Goal: Task Accomplishment & Management: Manage account settings

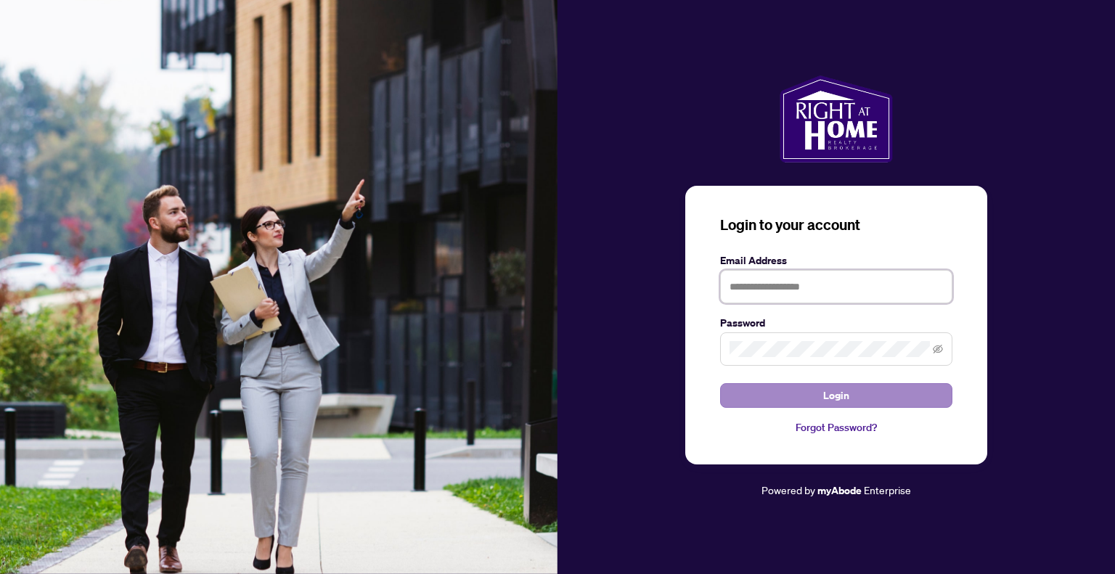
type input "**********"
click at [829, 391] on span "Login" at bounding box center [836, 395] width 26 height 23
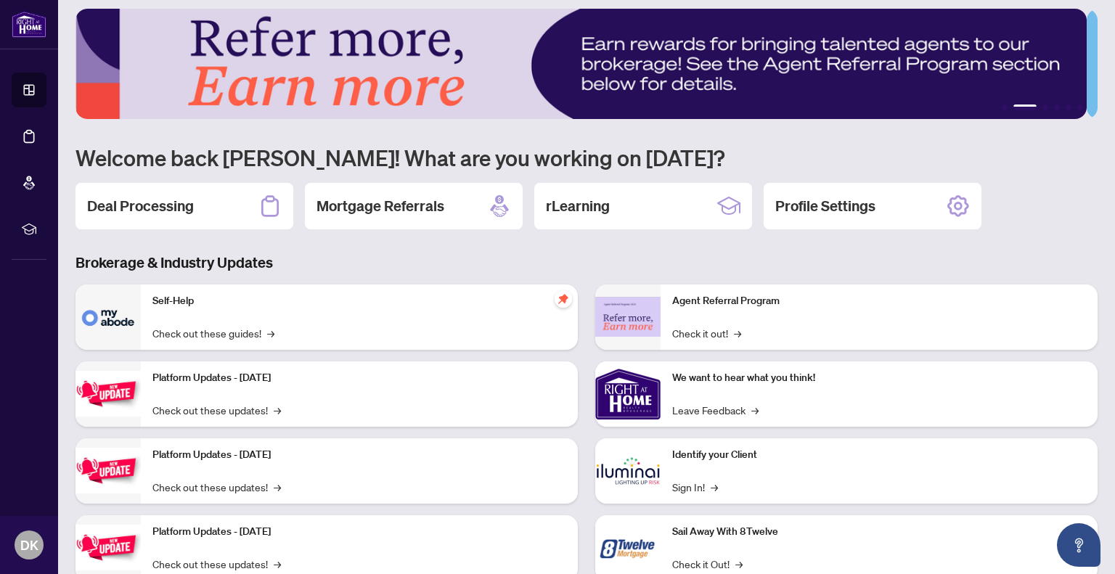
scroll to position [52, 0]
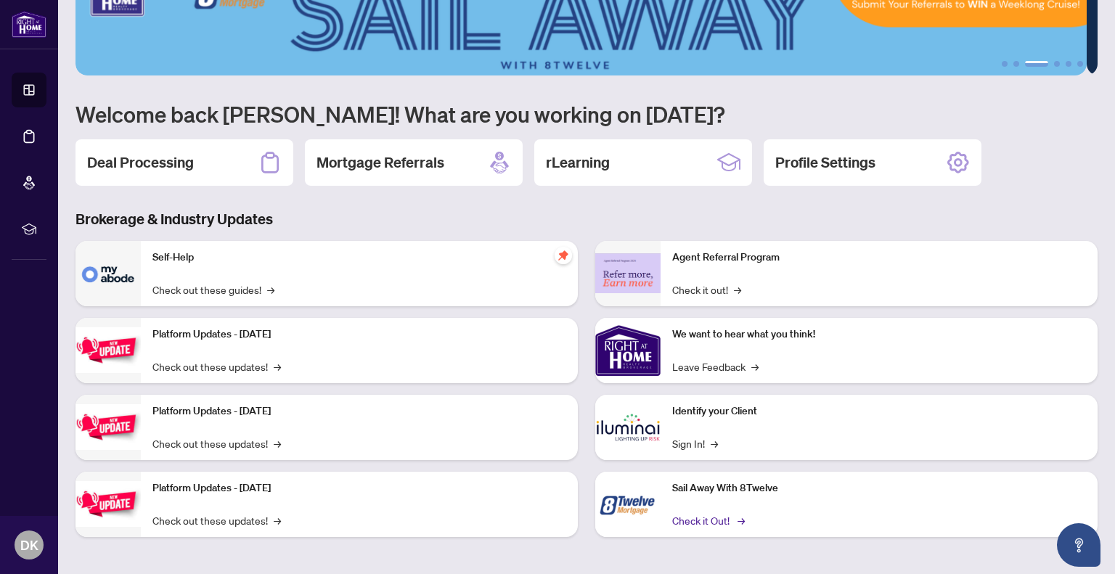
click at [699, 514] on link "Check it Out! →" at bounding box center [707, 520] width 70 height 16
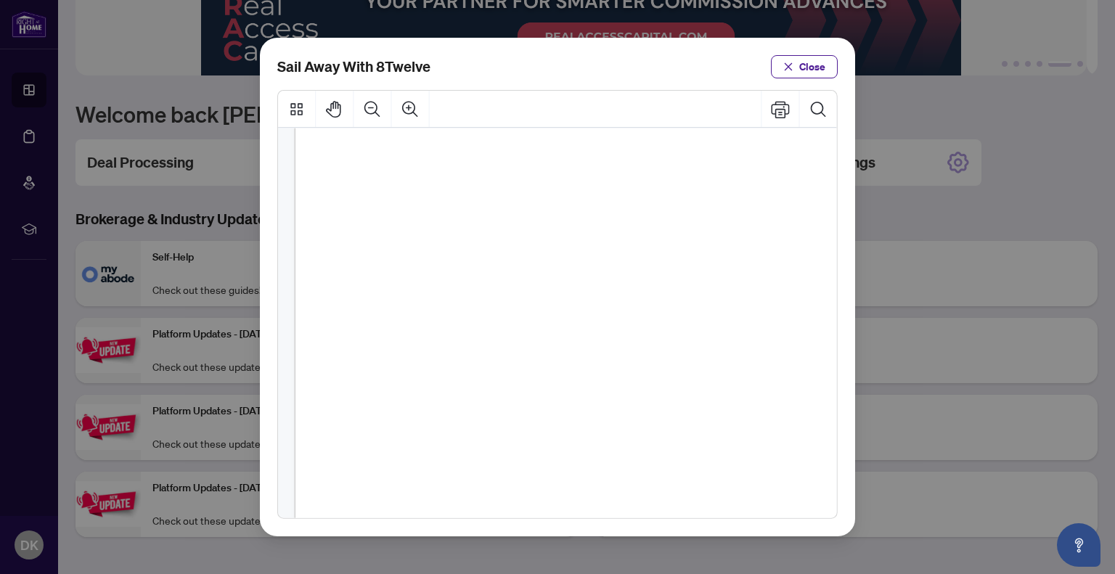
scroll to position [189, 0]
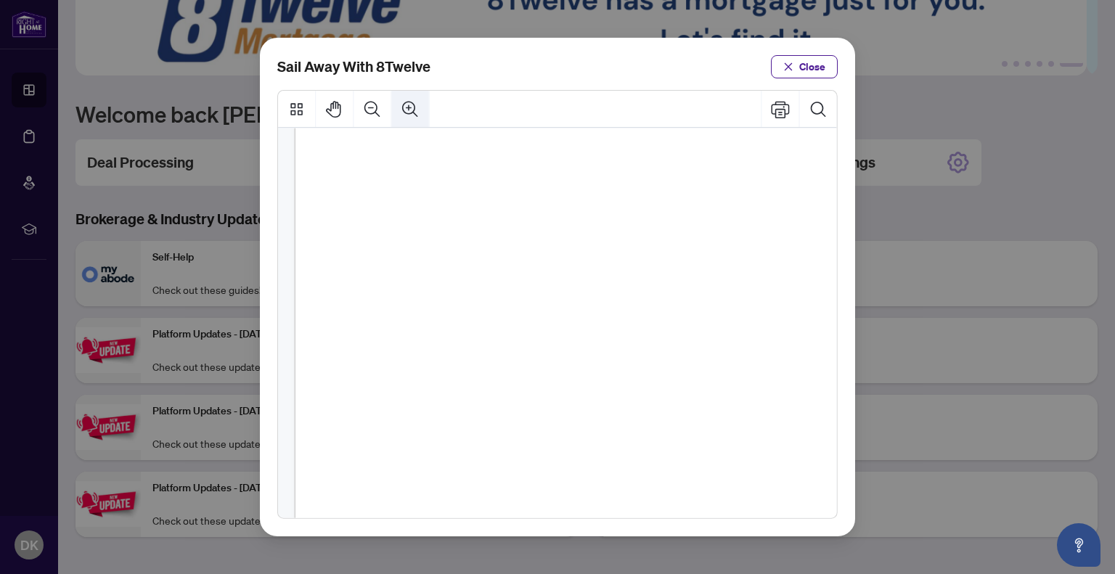
click at [404, 107] on icon "Zoom In" at bounding box center [410, 108] width 19 height 19
click at [379, 107] on icon "Zoom Out" at bounding box center [372, 108] width 19 height 19
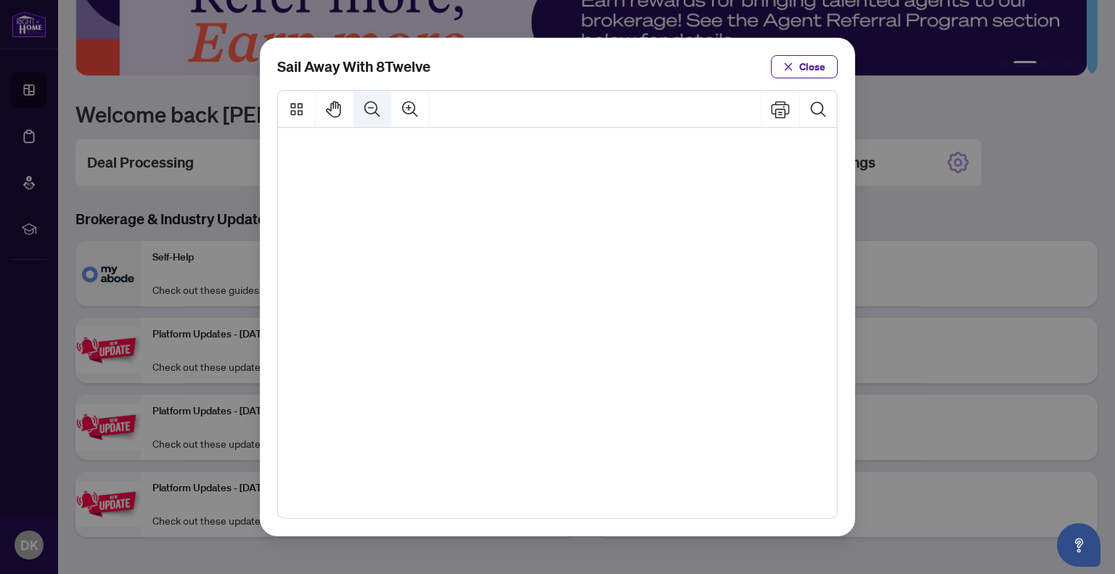
scroll to position [479, 130]
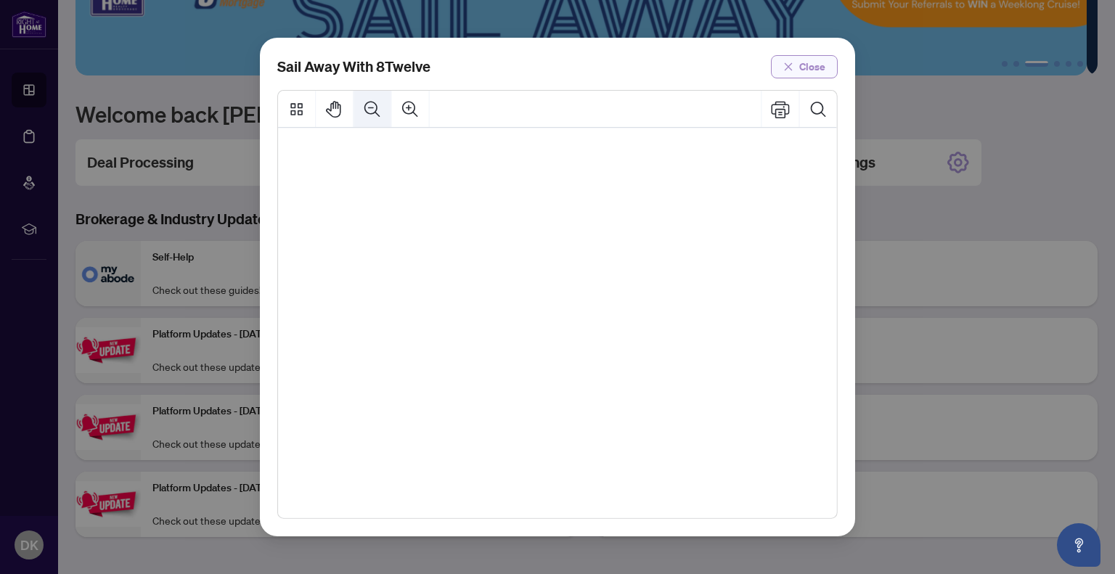
click at [789, 64] on icon "close" at bounding box center [788, 67] width 10 height 10
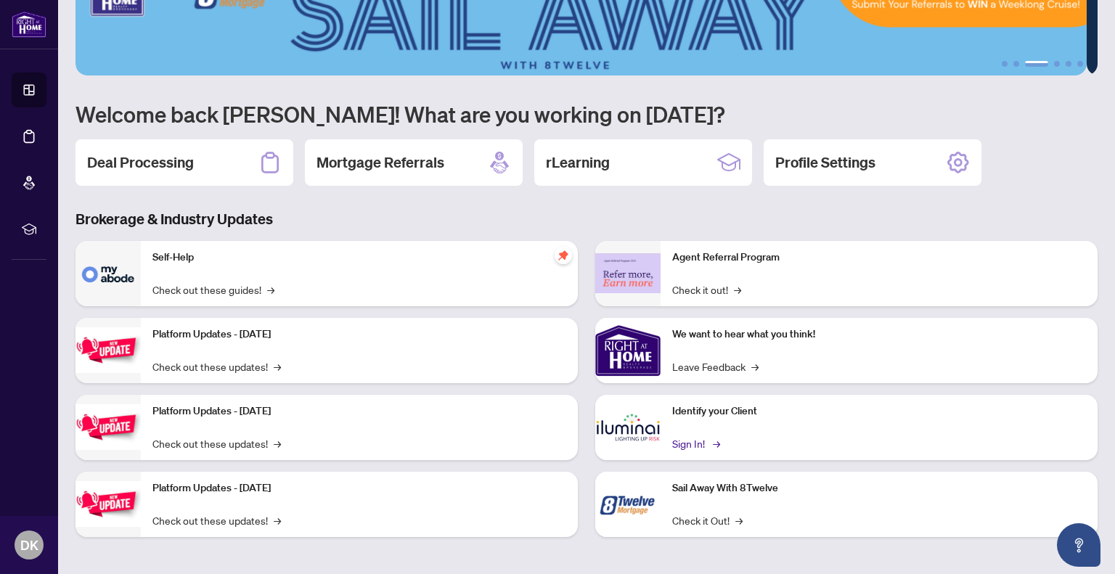
click at [685, 440] on link "Sign In! →" at bounding box center [695, 443] width 46 height 16
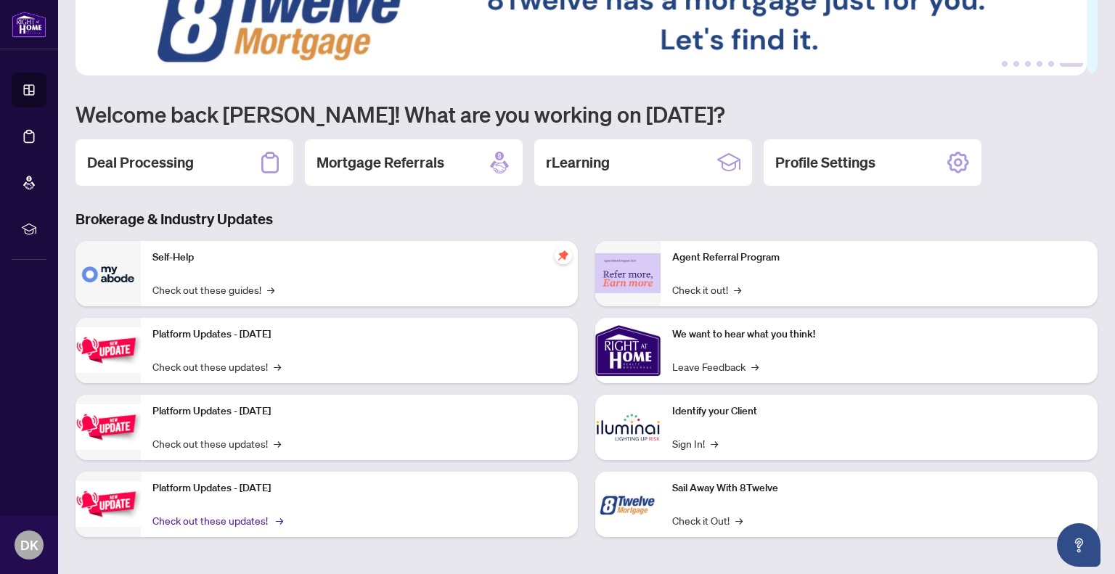
click at [191, 519] on link "Check out these updates! →" at bounding box center [216, 520] width 128 height 16
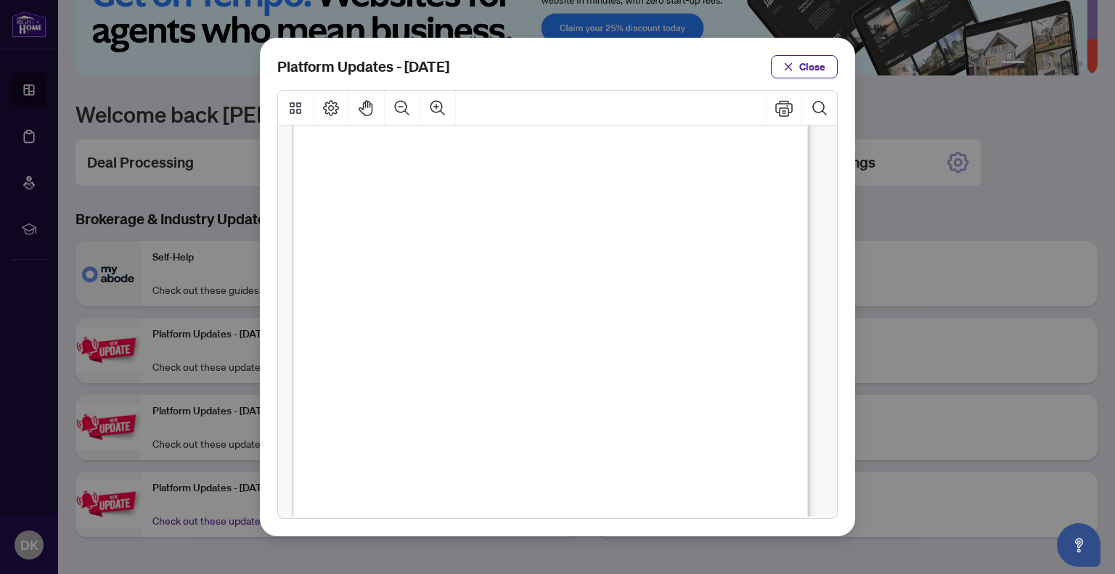
scroll to position [118, 0]
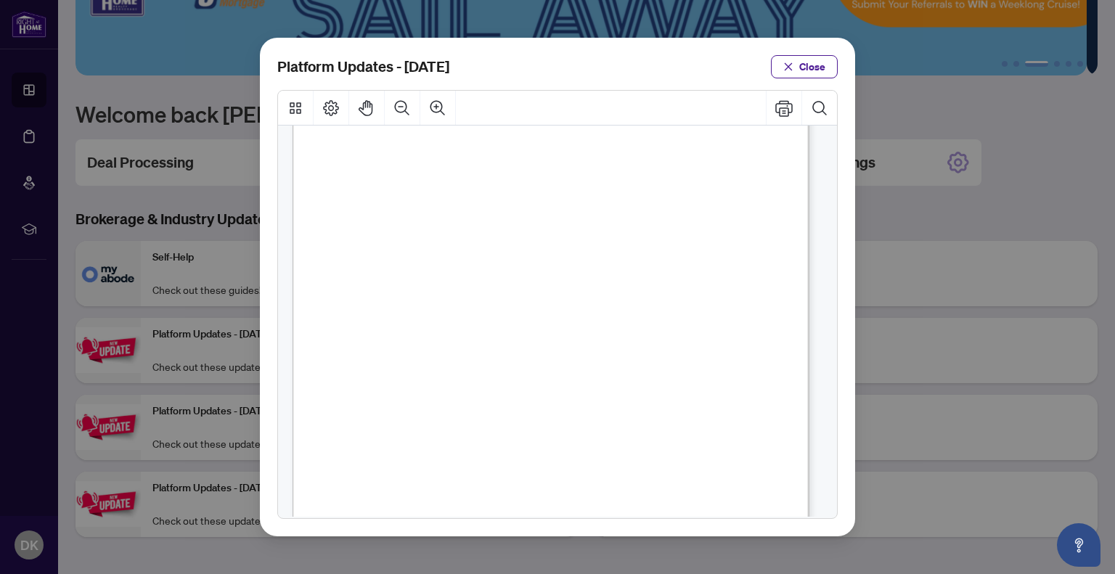
click at [316, 292] on div "Page 1" at bounding box center [601, 459] width 618 height 875
click at [805, 70] on span "Close" at bounding box center [812, 66] width 26 height 23
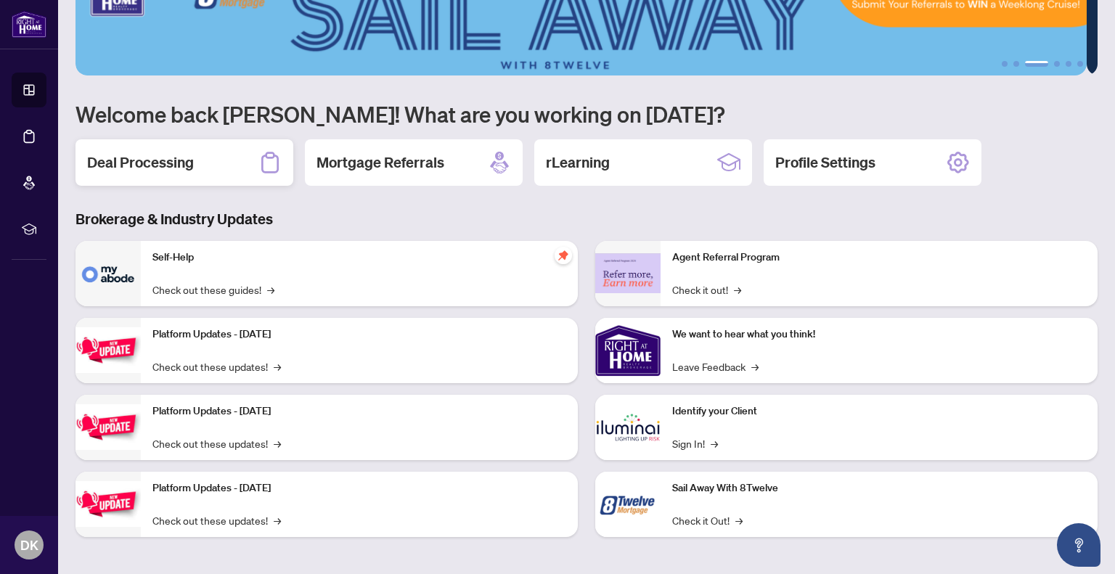
click at [128, 159] on h2 "Deal Processing" at bounding box center [140, 162] width 107 height 20
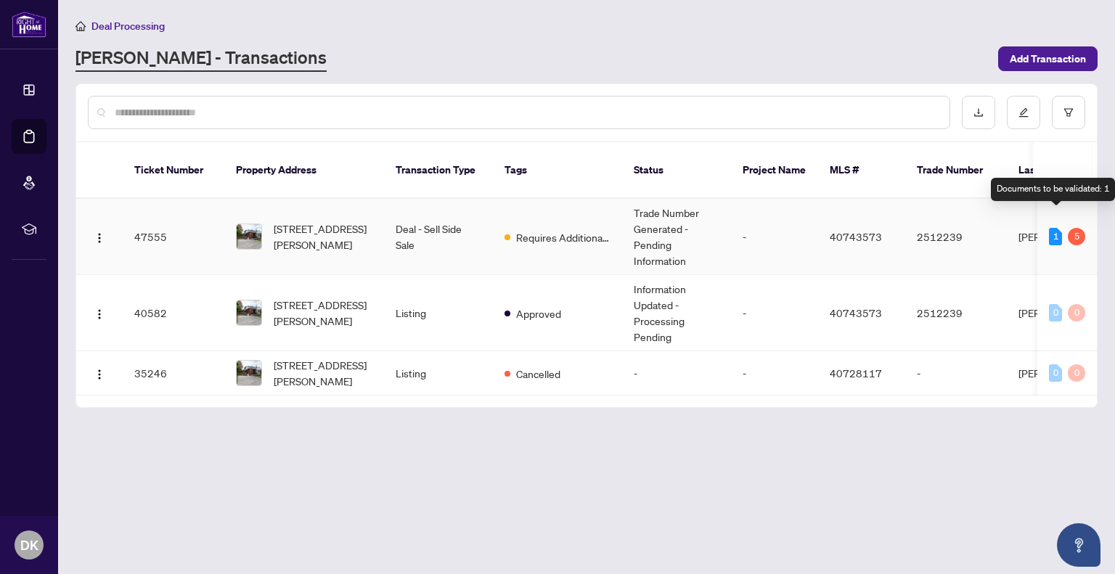
click at [1048, 228] on div "1" at bounding box center [1054, 236] width 13 height 17
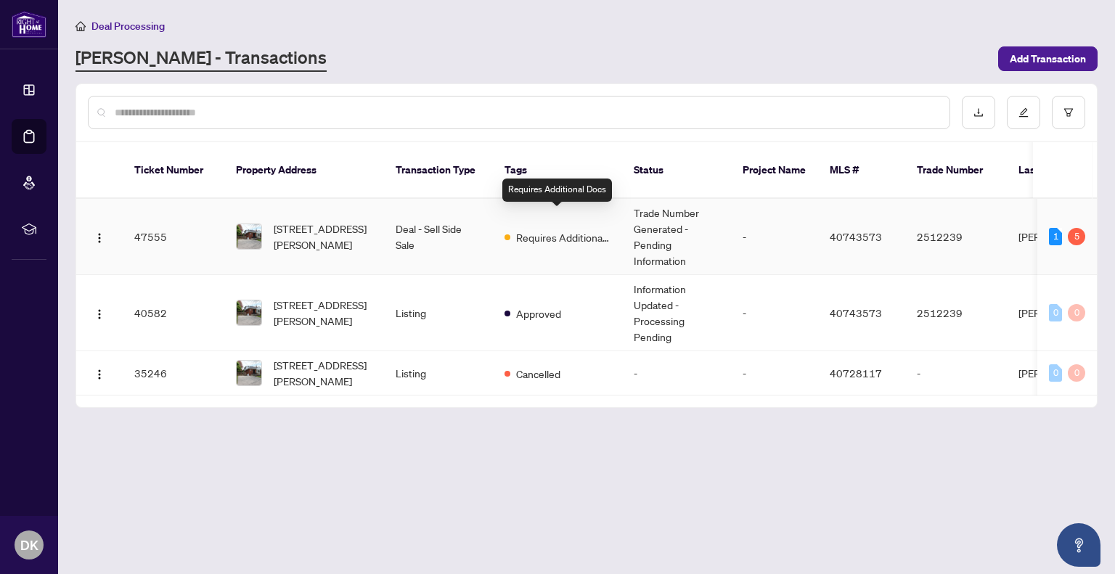
click at [565, 229] on span "Requires Additional Docs" at bounding box center [563, 237] width 94 height 16
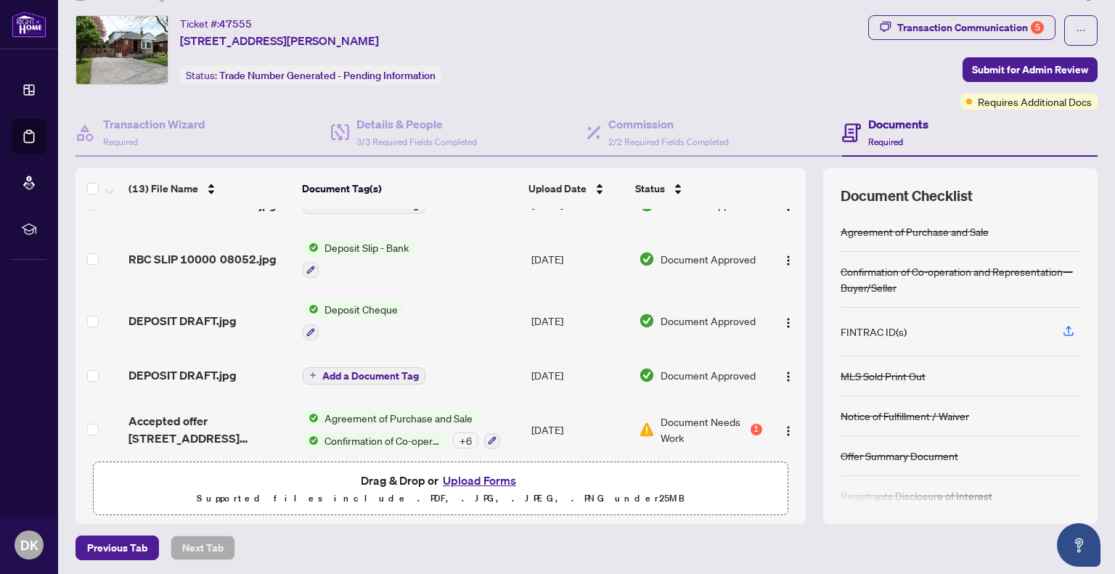
scroll to position [32, 0]
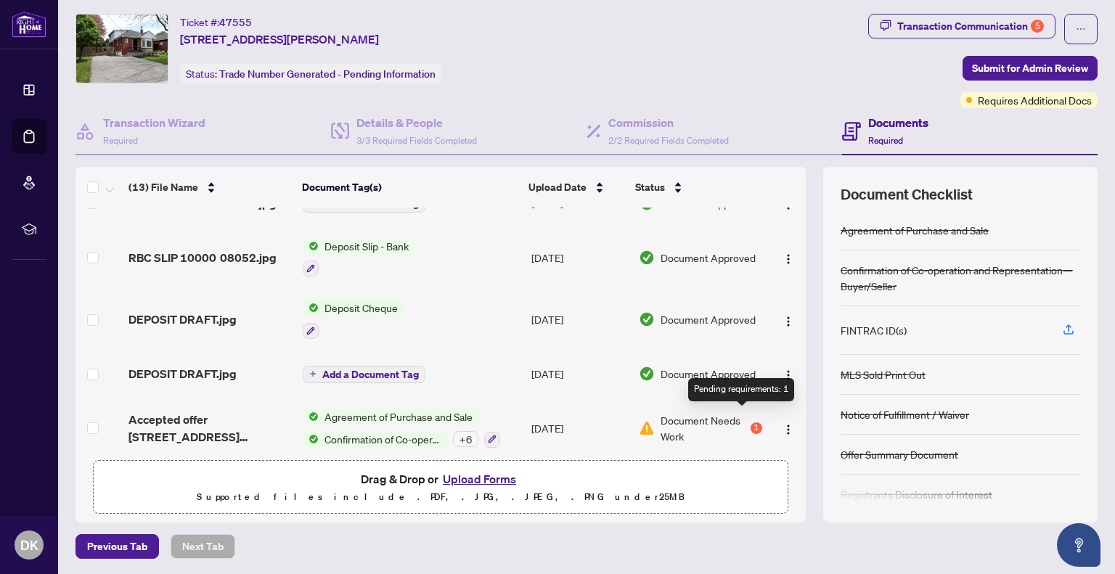
click at [750, 422] on div "1" at bounding box center [756, 428] width 12 height 12
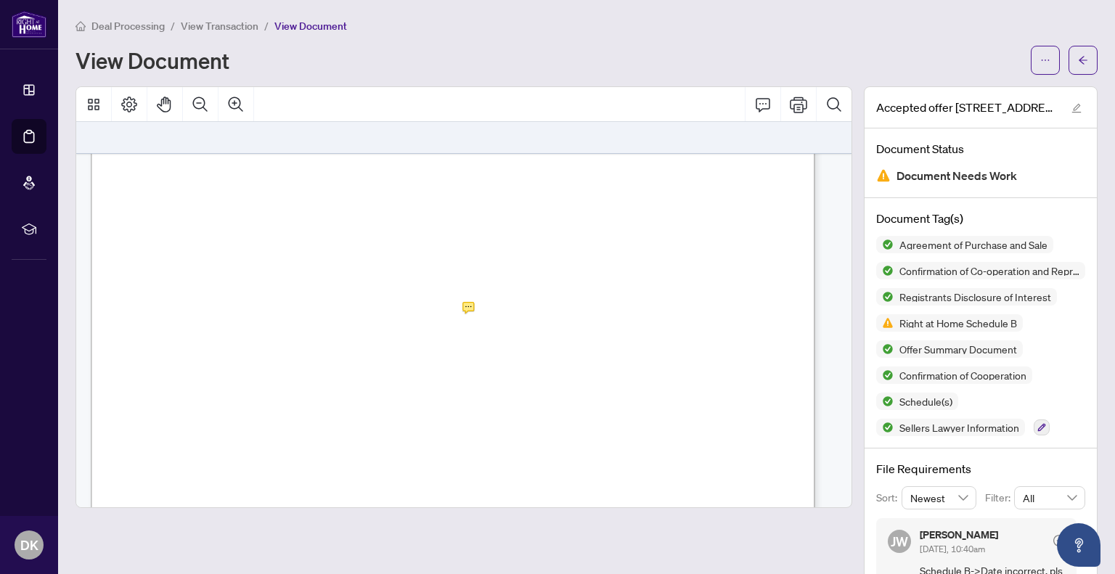
scroll to position [6792, 0]
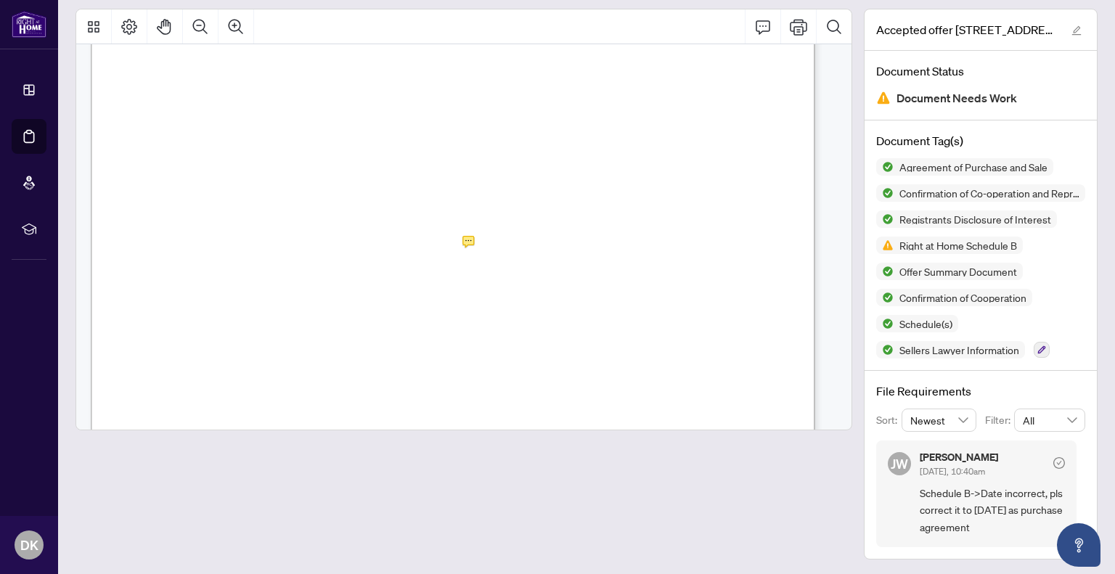
scroll to position [6780, 0]
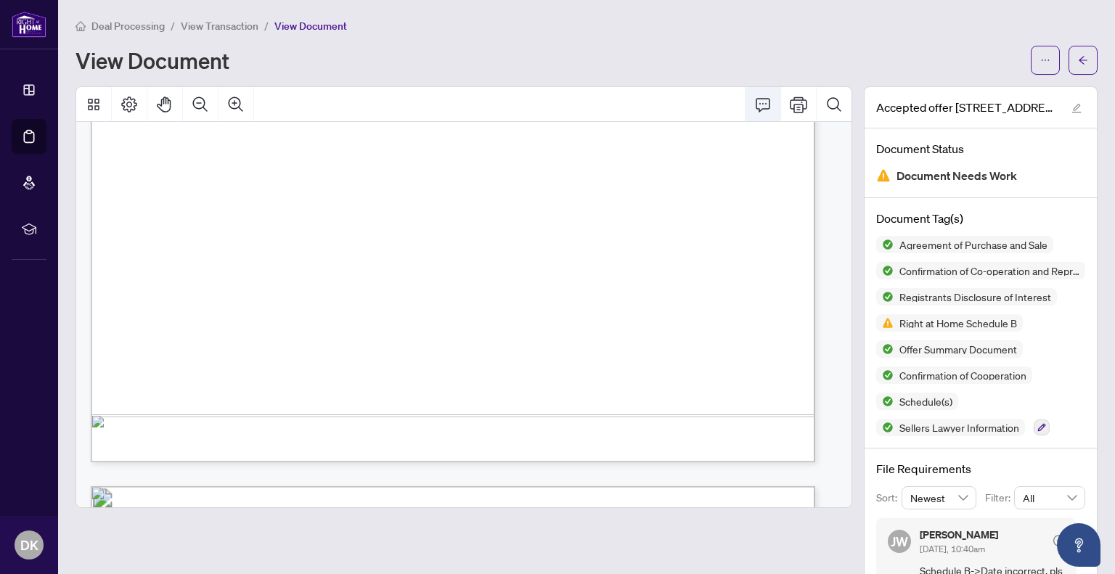
scroll to position [4314, 0]
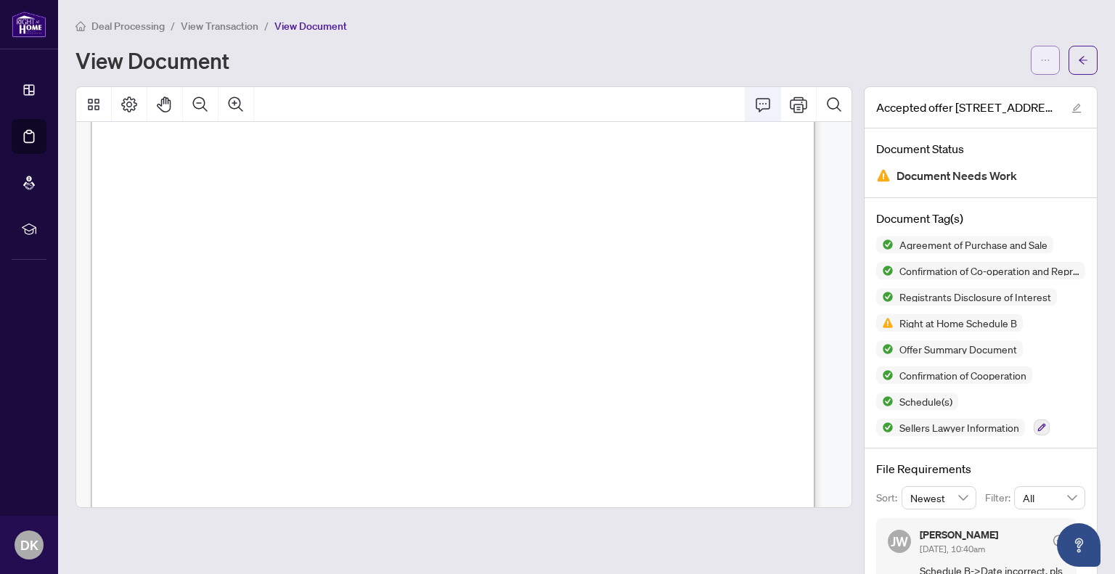
click at [1030, 55] on button "button" at bounding box center [1044, 60] width 29 height 29
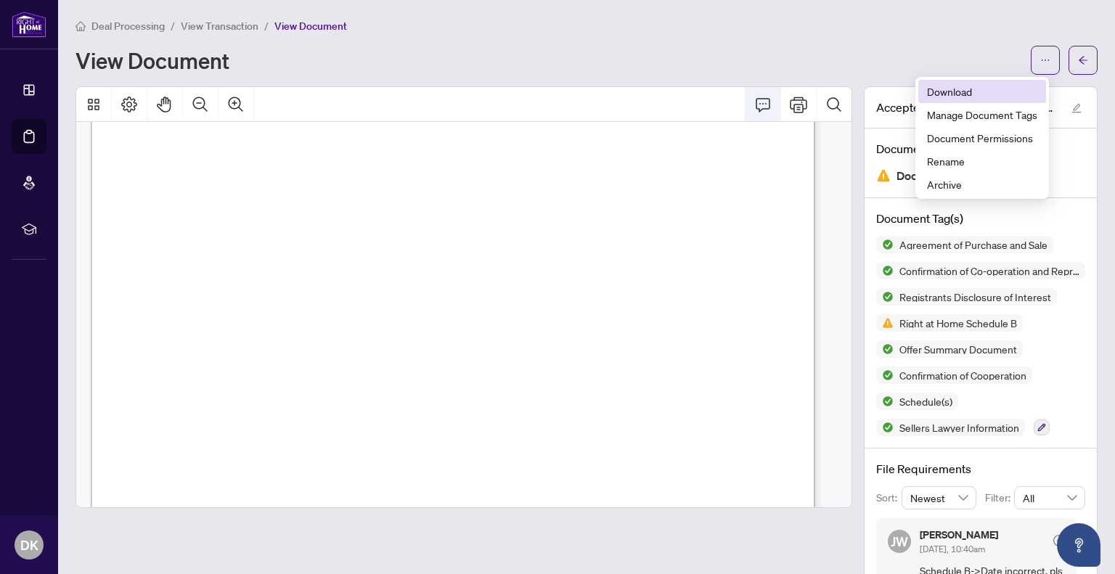
click at [938, 94] on span "Download" at bounding box center [982, 91] width 110 height 16
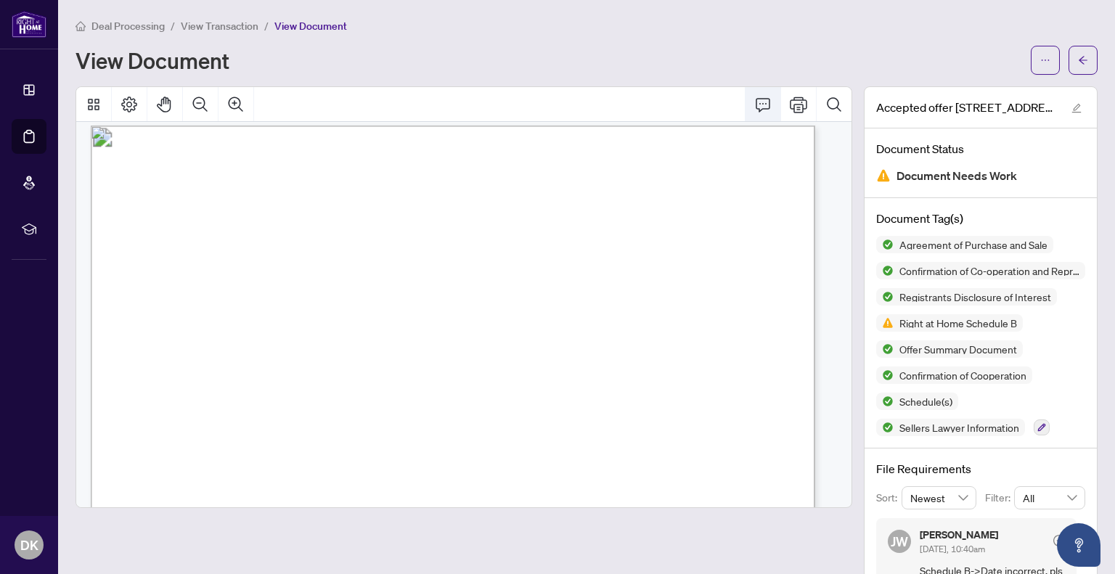
scroll to position [0, 0]
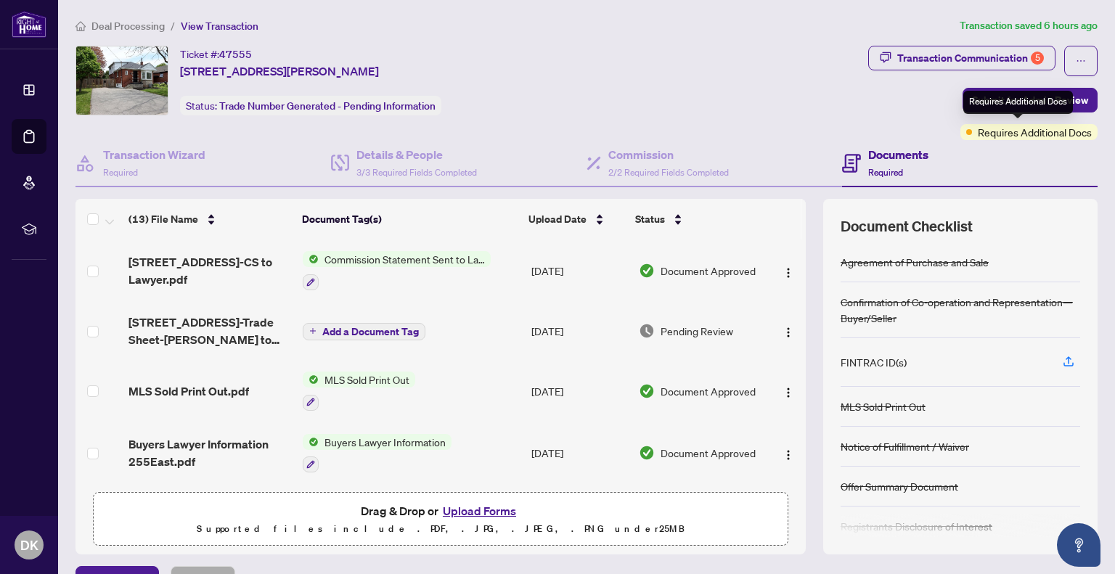
click at [995, 134] on span "Requires Additional Docs" at bounding box center [1034, 132] width 114 height 16
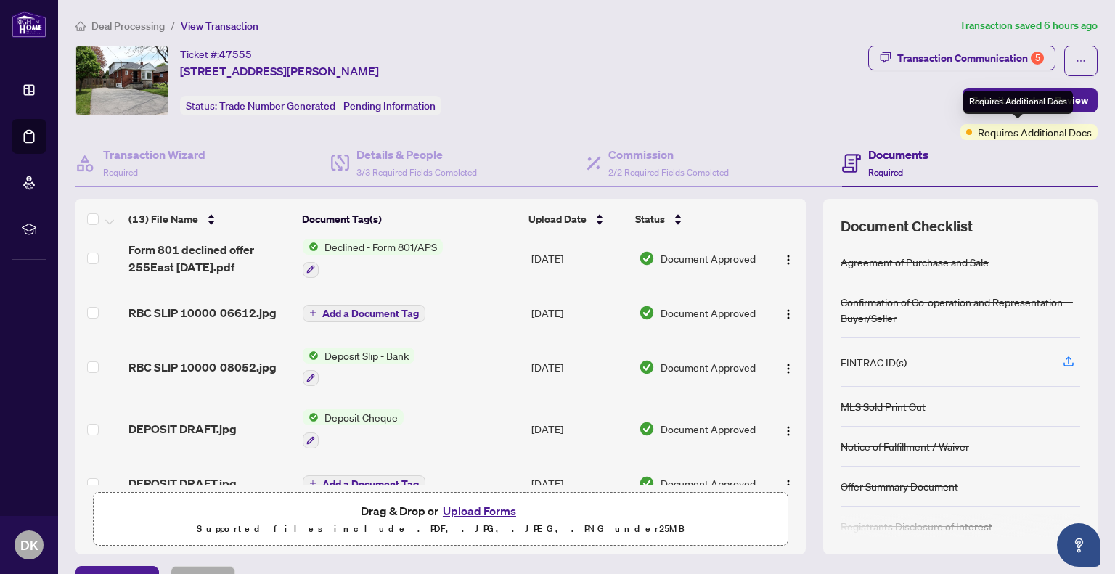
scroll to position [521, 0]
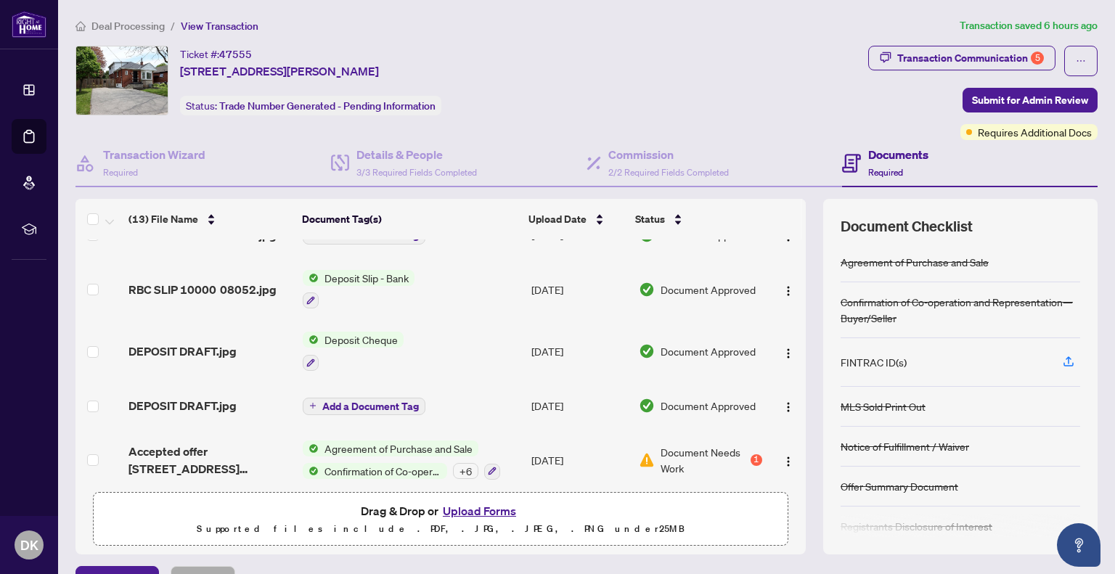
click at [698, 445] on span "Document Needs Work" at bounding box center [703, 460] width 86 height 32
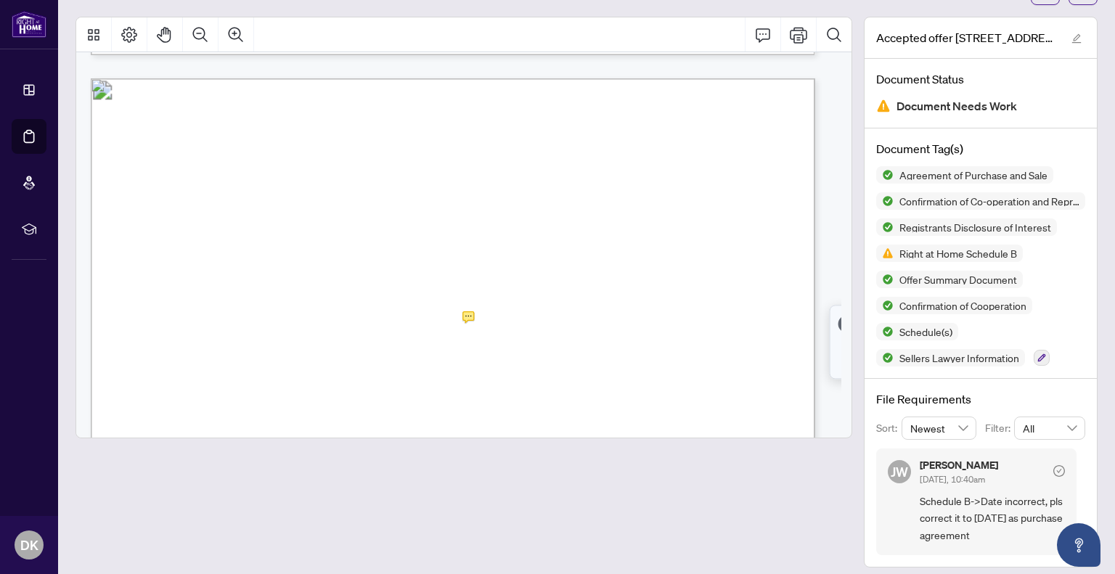
scroll to position [78, 0]
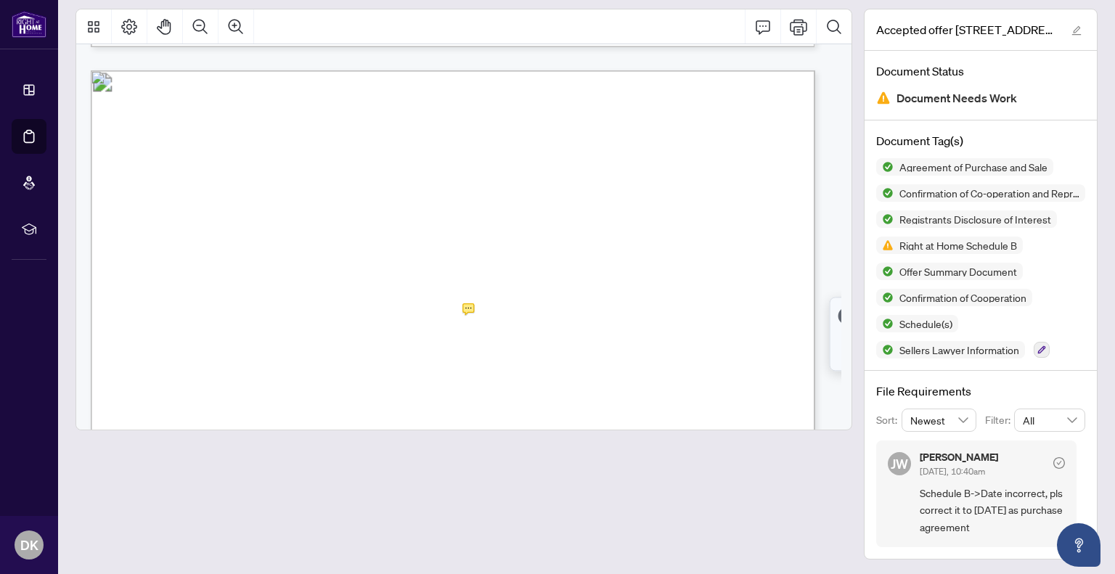
click at [342, 474] on div at bounding box center [463, 284] width 776 height 551
click at [920, 243] on span "Right at Home Schedule B" at bounding box center [957, 245] width 129 height 10
click at [745, 493] on div at bounding box center [463, 284] width 776 height 551
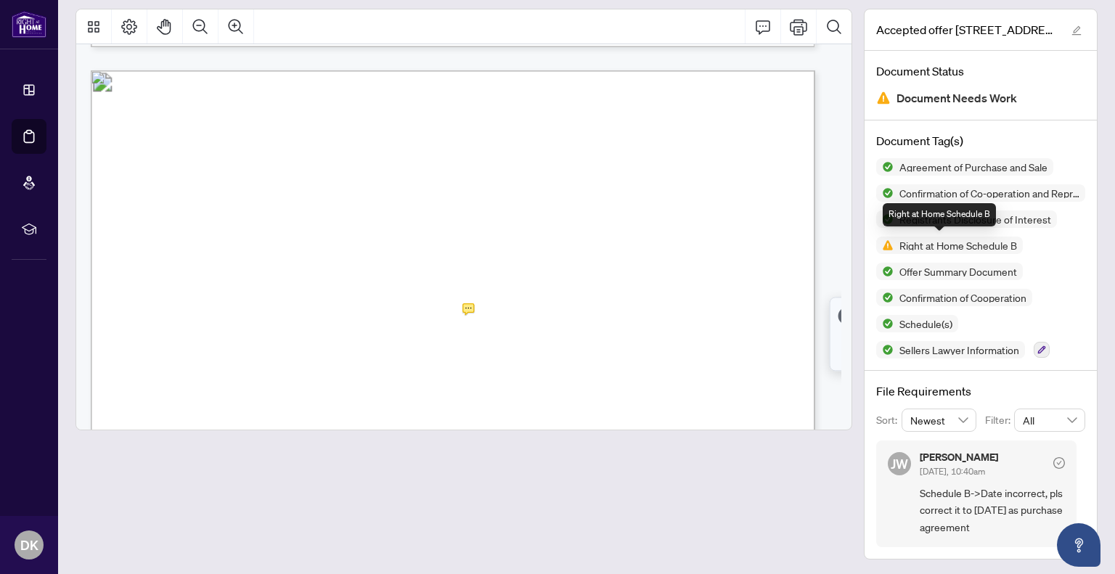
click at [951, 245] on span "Right at Home Schedule B" at bounding box center [957, 245] width 129 height 10
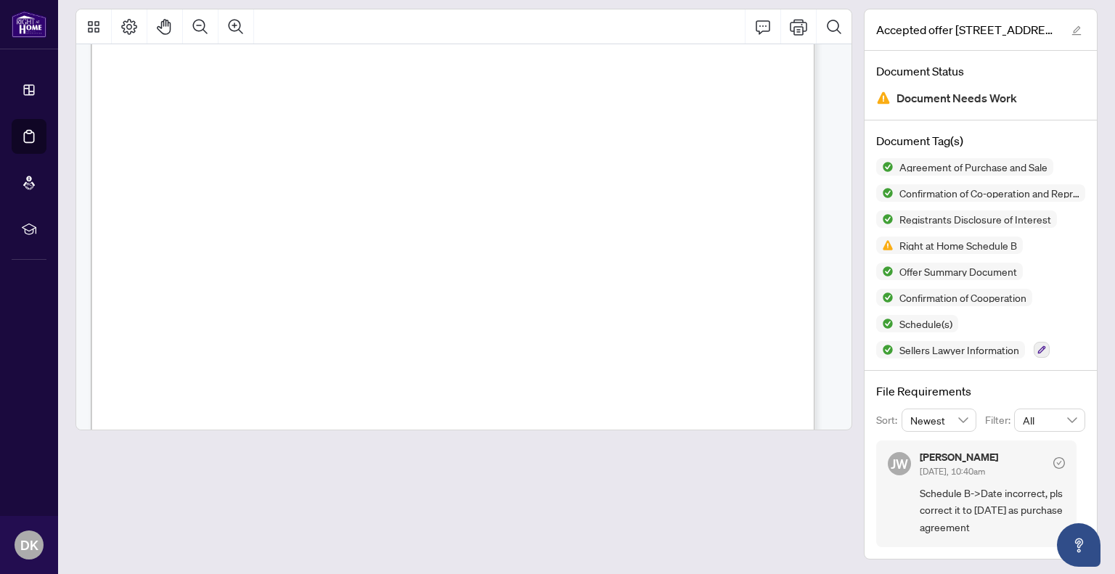
scroll to position [17, 0]
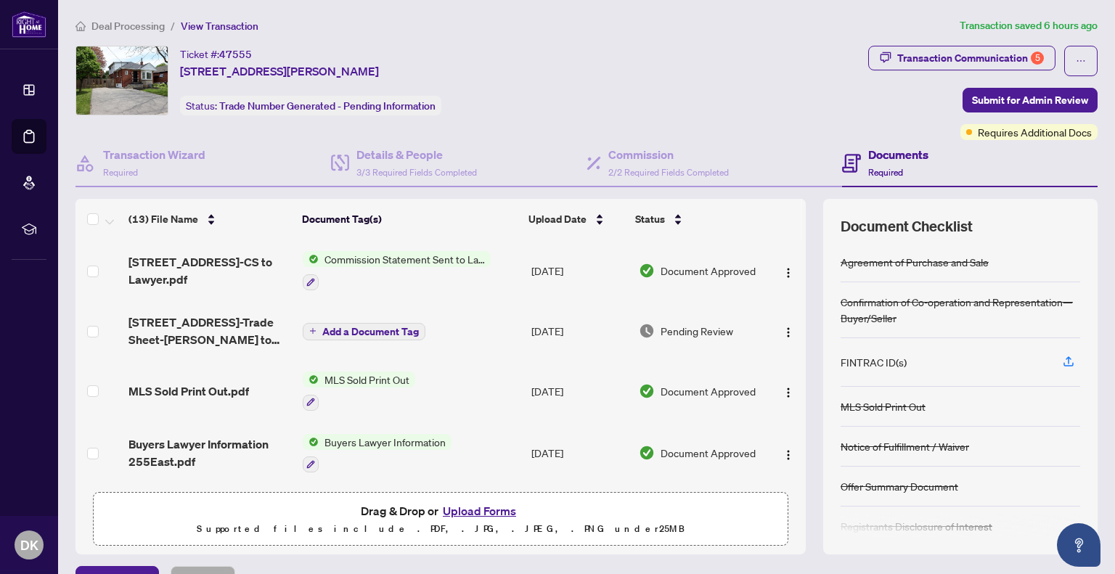
click at [887, 359] on div "FINTRAC ID(s)" at bounding box center [873, 362] width 66 height 16
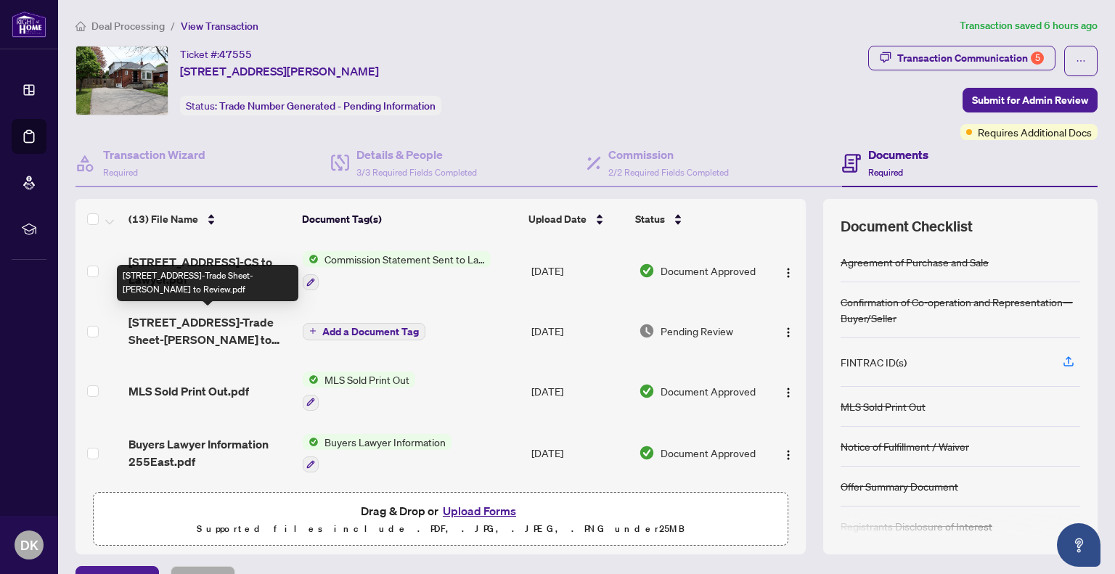
click at [212, 326] on span "[STREET_ADDRESS]-Trade Sheet-[PERSON_NAME] to Review.pdf" at bounding box center [209, 330] width 163 height 35
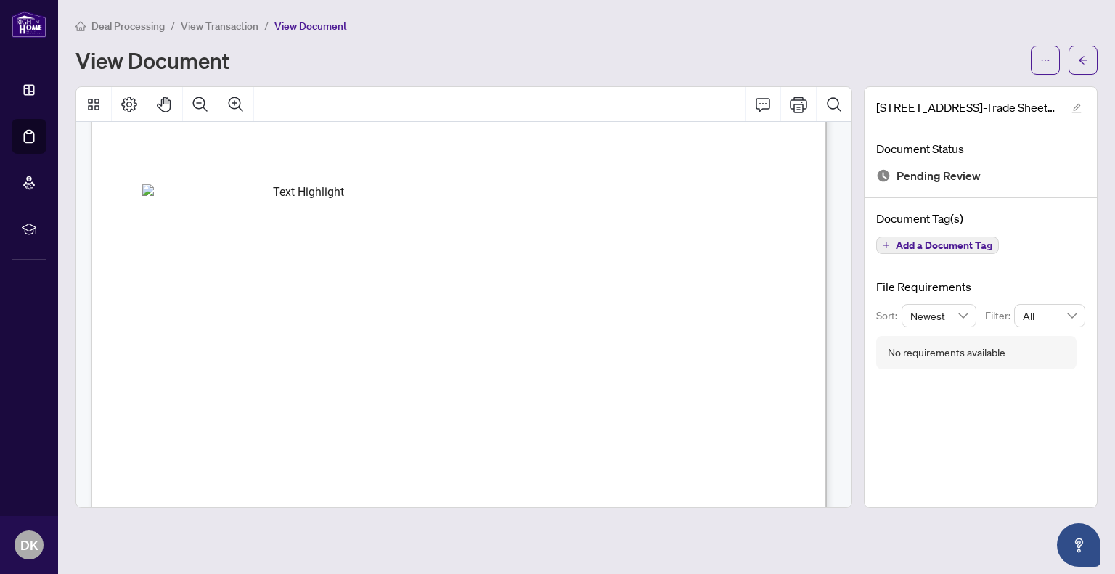
scroll to position [1136, 0]
click at [89, 102] on icon "Thumbnails" at bounding box center [94, 105] width 12 height 12
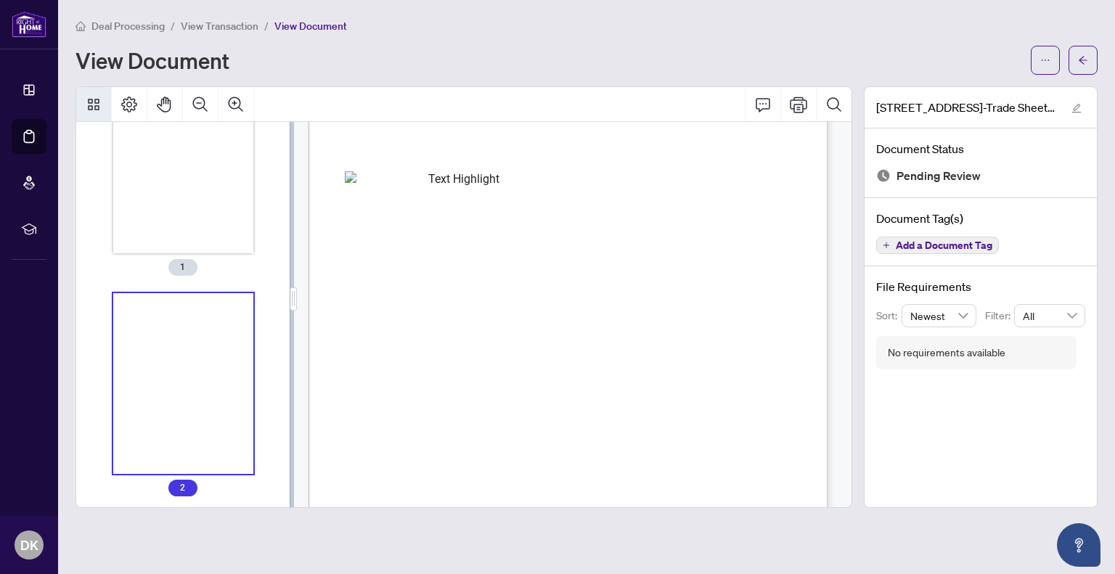
scroll to position [73, 0]
click at [89, 102] on icon "Thumbnails" at bounding box center [94, 105] width 12 height 12
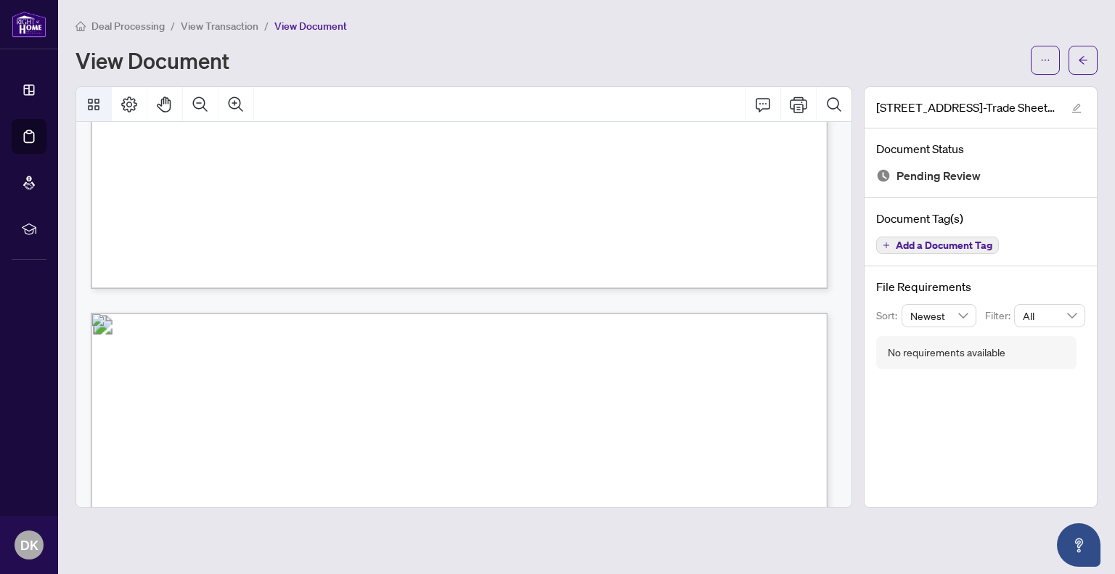
scroll to position [1138, 0]
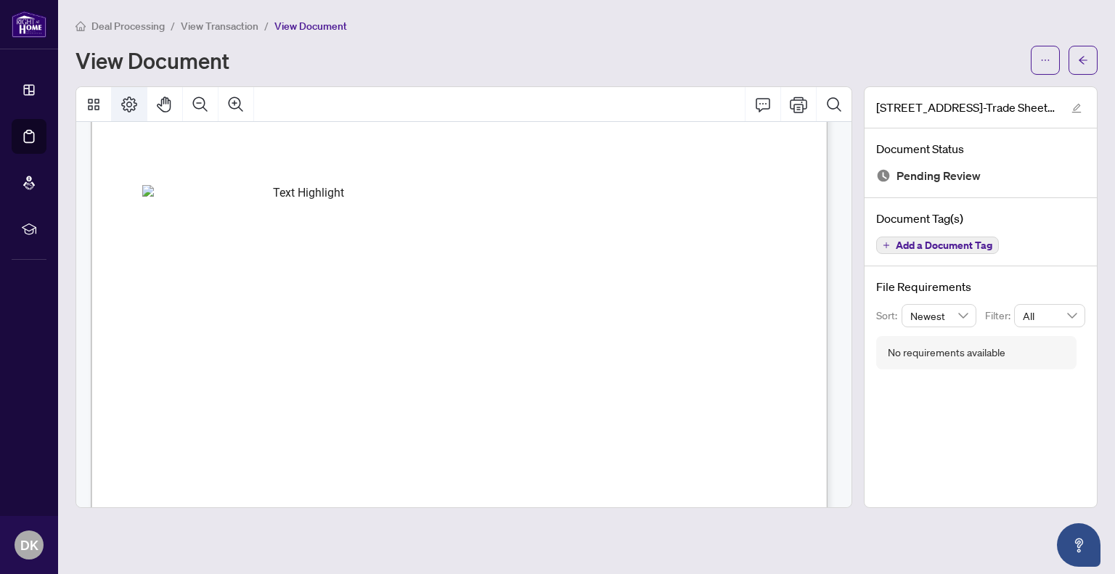
click at [128, 99] on icon "Page Layout" at bounding box center [128, 104] width 17 height 17
click at [235, 106] on icon "Zoom In" at bounding box center [235, 104] width 17 height 17
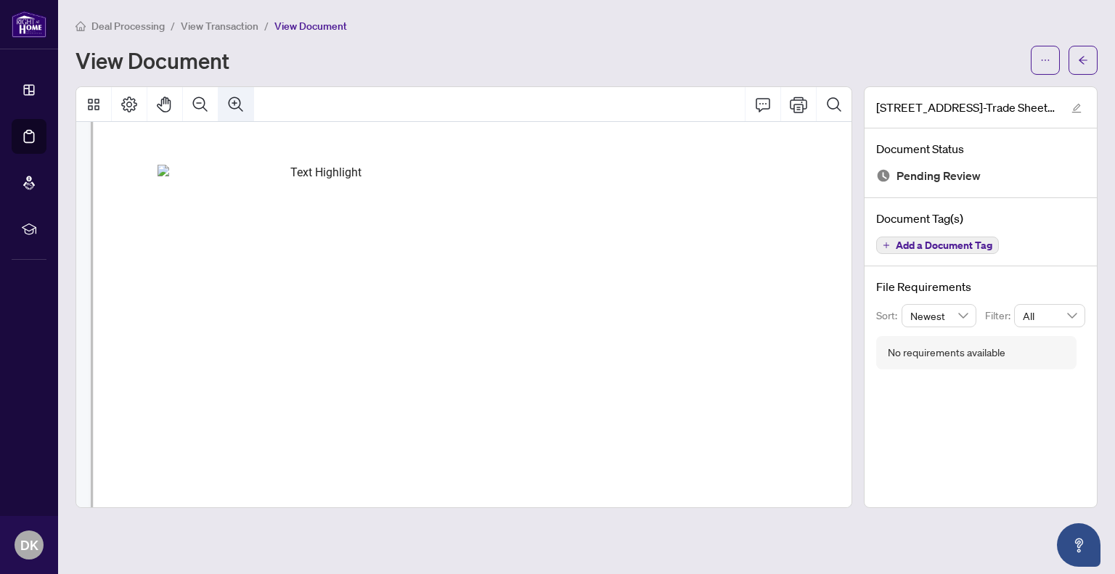
scroll to position [2245, 351]
click at [197, 101] on icon "Zoom Out" at bounding box center [200, 104] width 17 height 17
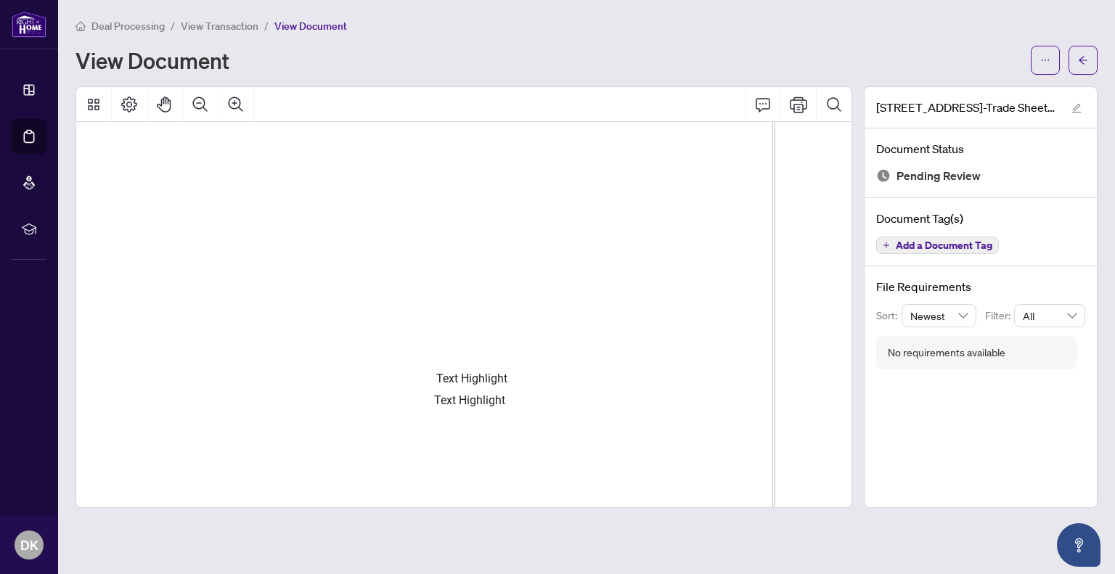
scroll to position [0, 208]
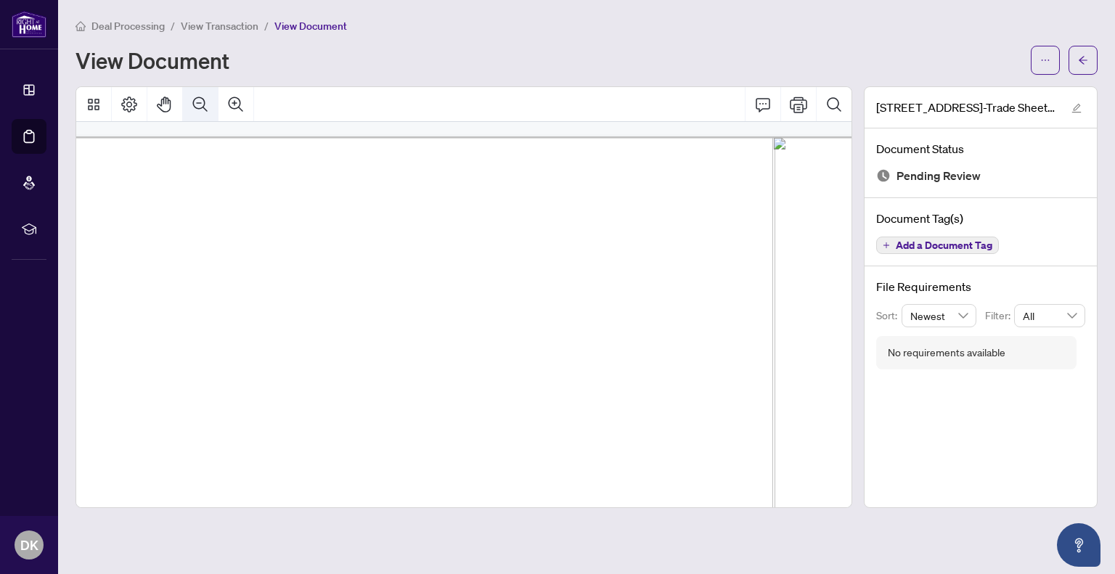
click at [200, 104] on icon "Zoom Out" at bounding box center [200, 104] width 17 height 17
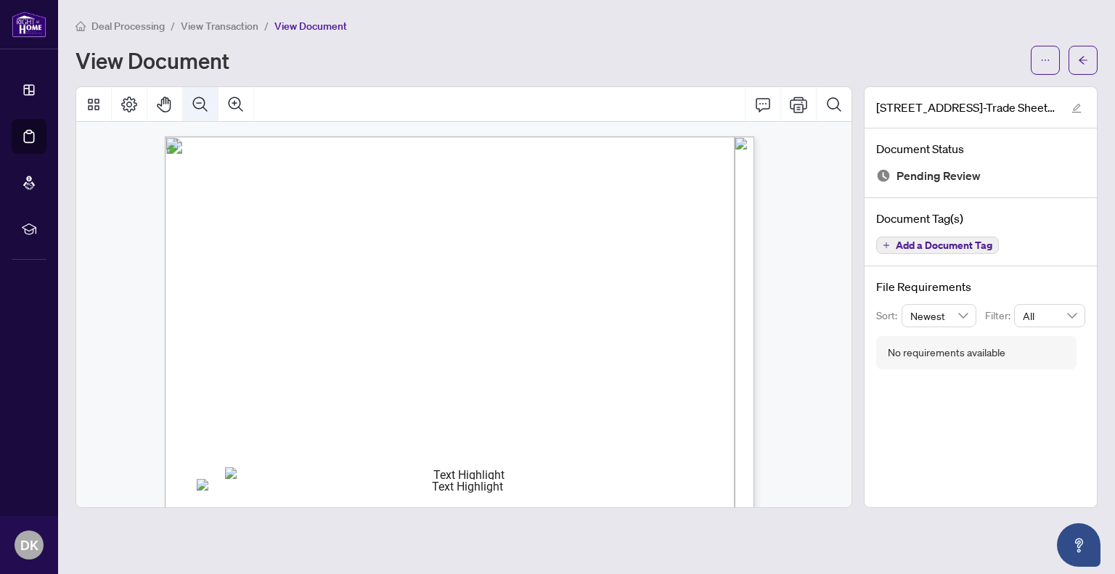
scroll to position [0, 0]
click at [1051, 59] on button "button" at bounding box center [1044, 60] width 29 height 29
click at [944, 87] on span "Download" at bounding box center [992, 91] width 110 height 16
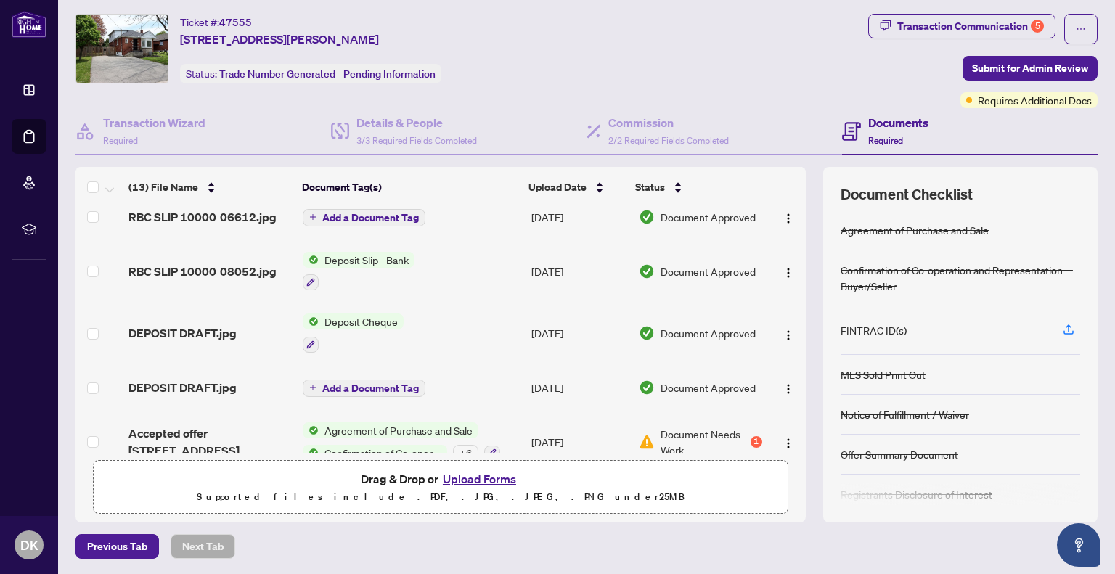
scroll to position [521, 0]
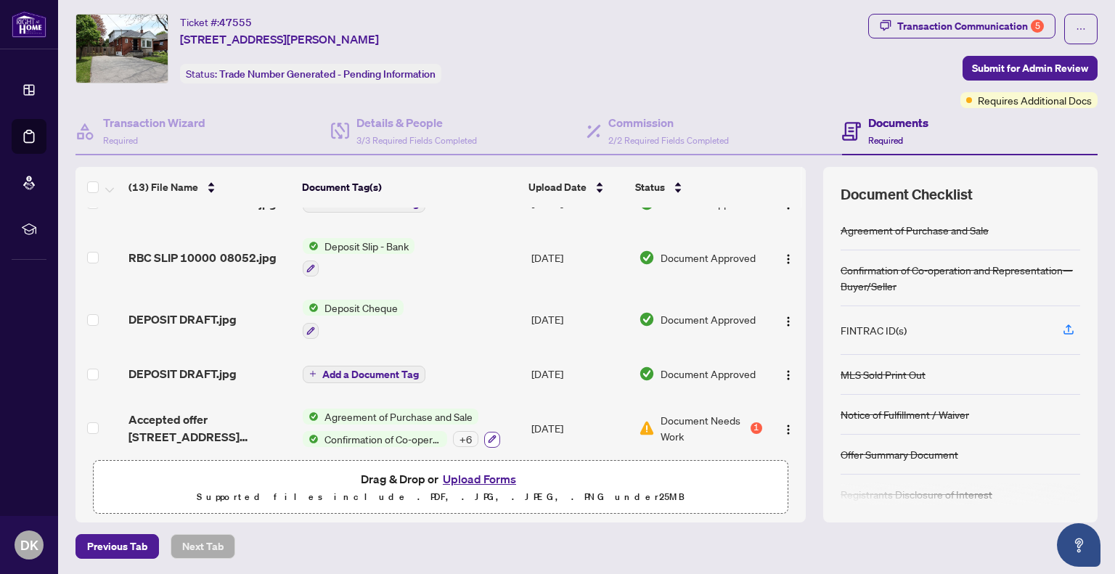
click at [488, 432] on button "button" at bounding box center [492, 440] width 16 height 16
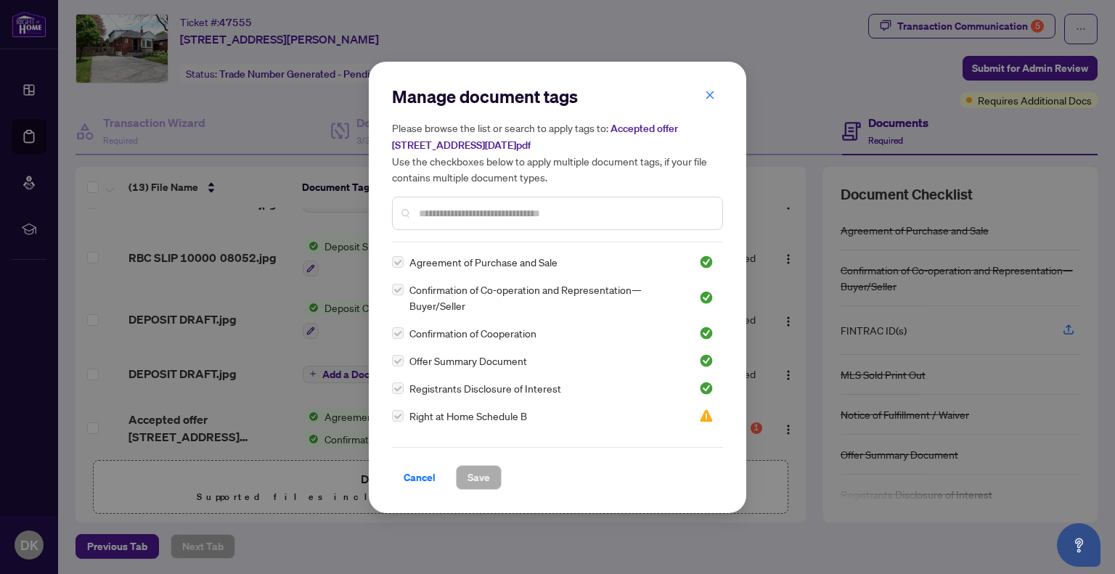
click at [397, 417] on label at bounding box center [398, 416] width 12 height 16
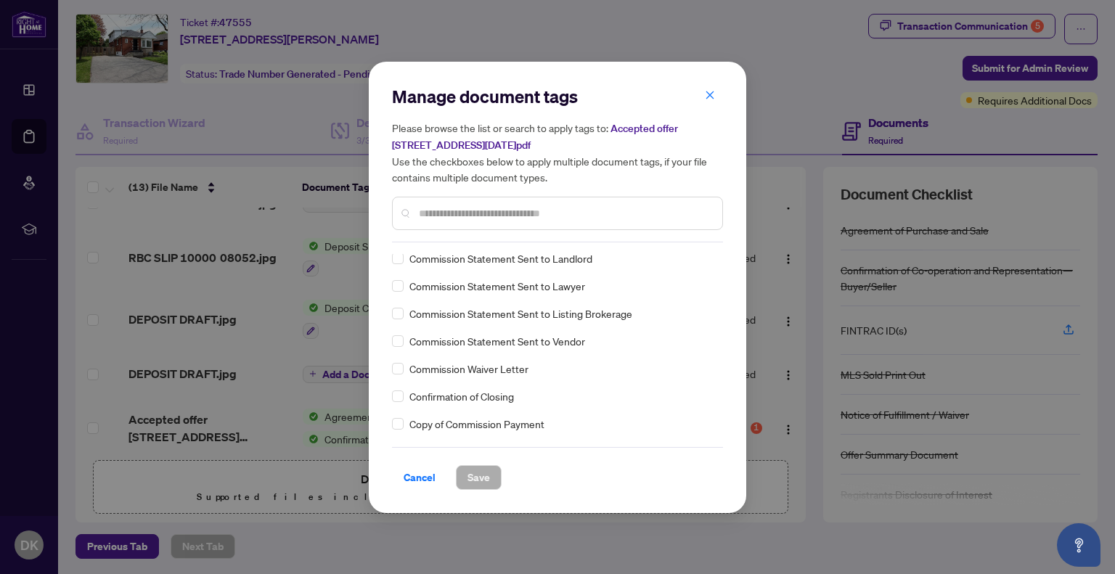
scroll to position [0, 0]
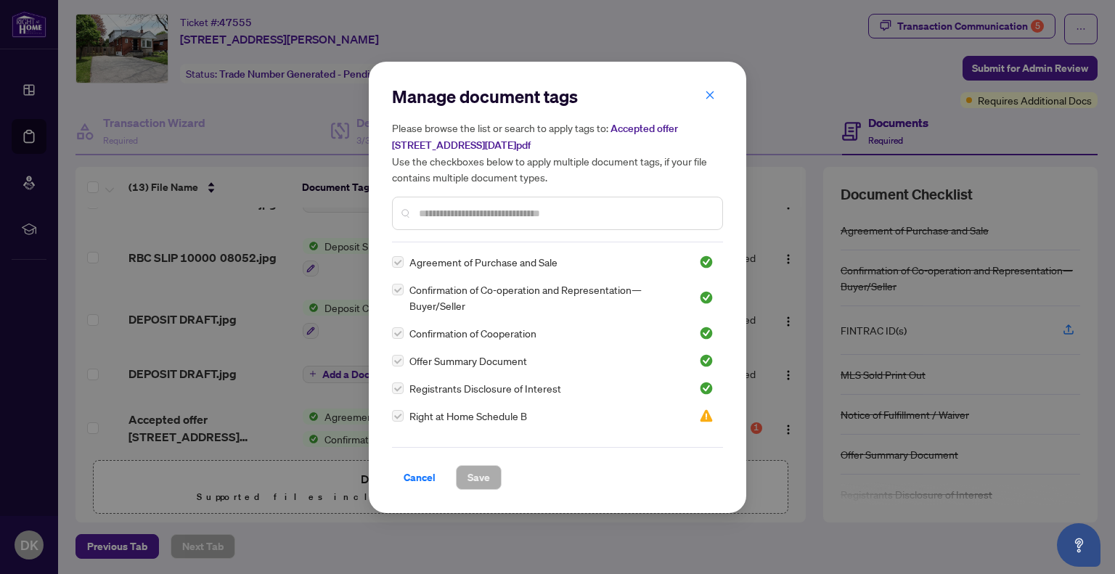
click at [445, 416] on span "Right at Home Schedule B" at bounding box center [468, 416] width 118 height 16
click at [455, 417] on span "Right at Home Schedule B" at bounding box center [468, 416] width 118 height 16
click at [399, 417] on label at bounding box center [398, 416] width 12 height 16
click at [456, 202] on div at bounding box center [557, 213] width 331 height 33
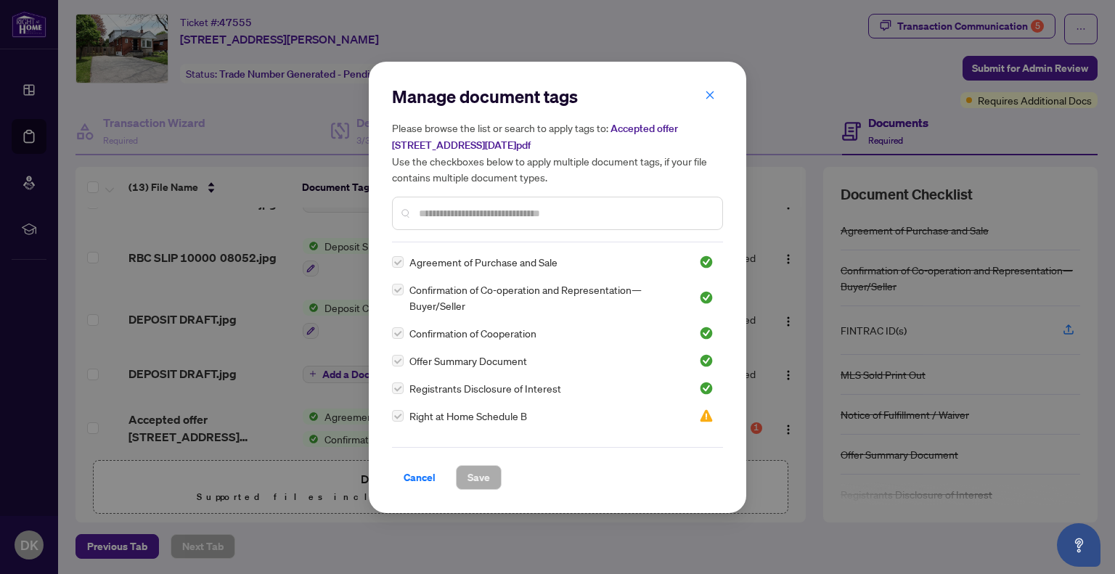
click at [456, 203] on div at bounding box center [557, 213] width 331 height 33
click at [635, 131] on span "Accepted offer [STREET_ADDRESS][DATE]pdf" at bounding box center [535, 137] width 286 height 30
click at [464, 147] on span "Accepted offer [STREET_ADDRESS][DATE]pdf" at bounding box center [535, 137] width 286 height 30
click at [712, 96] on icon "close" at bounding box center [710, 95] width 10 height 10
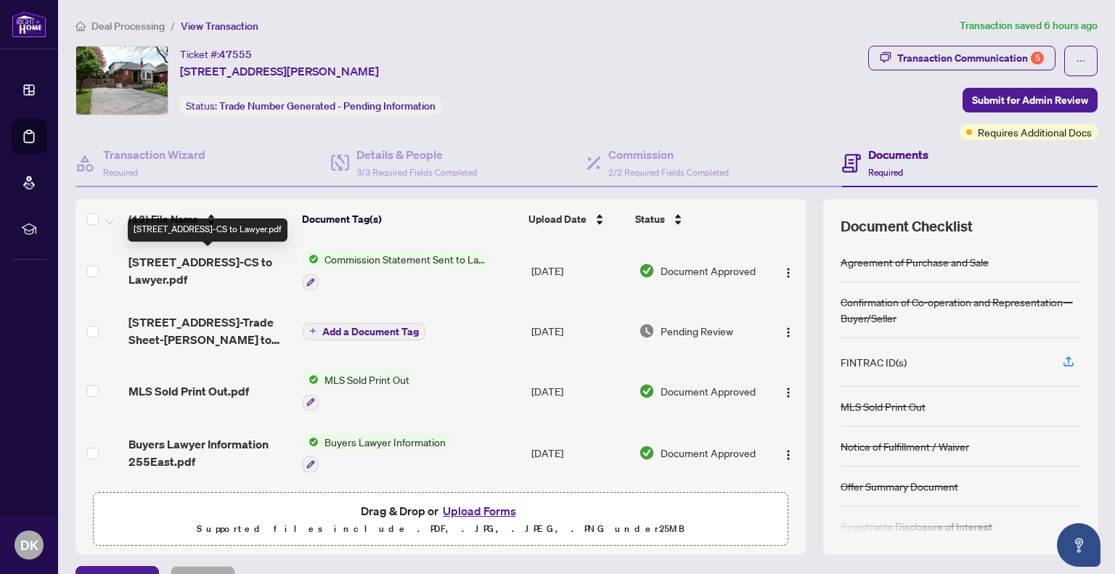
click at [202, 264] on span "[STREET_ADDRESS]-CS to Lawyer.pdf" at bounding box center [209, 270] width 163 height 35
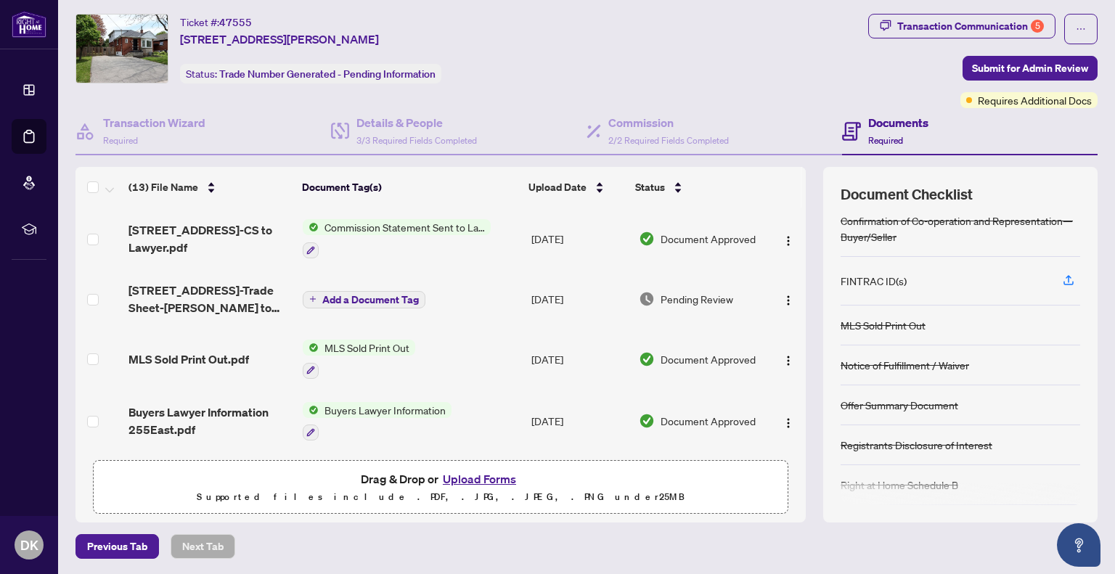
scroll to position [101, 0]
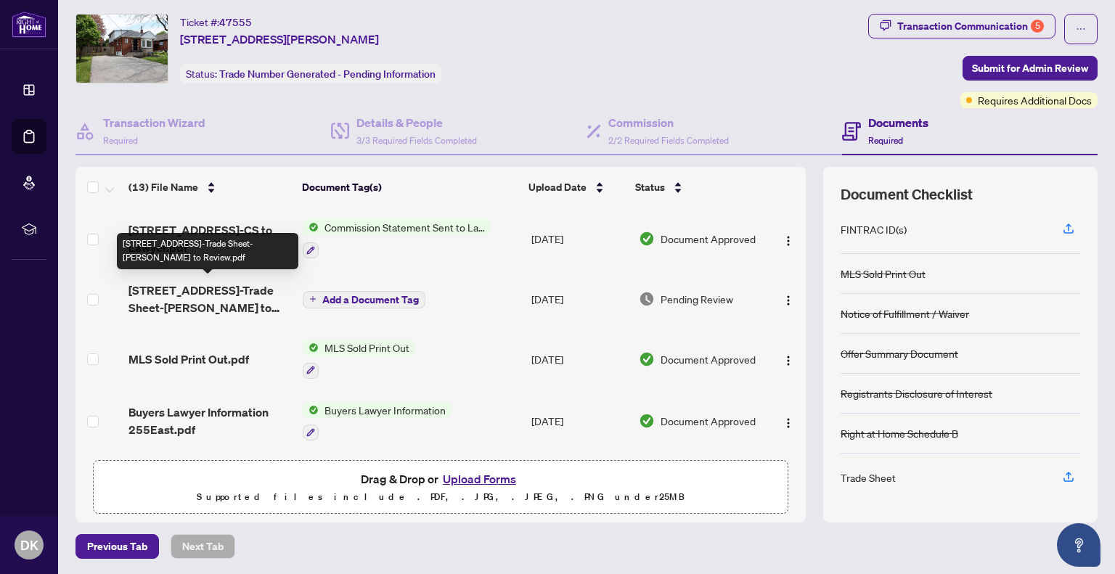
click at [218, 300] on span "[STREET_ADDRESS]-Trade Sheet-[PERSON_NAME] to Review.pdf" at bounding box center [209, 299] width 163 height 35
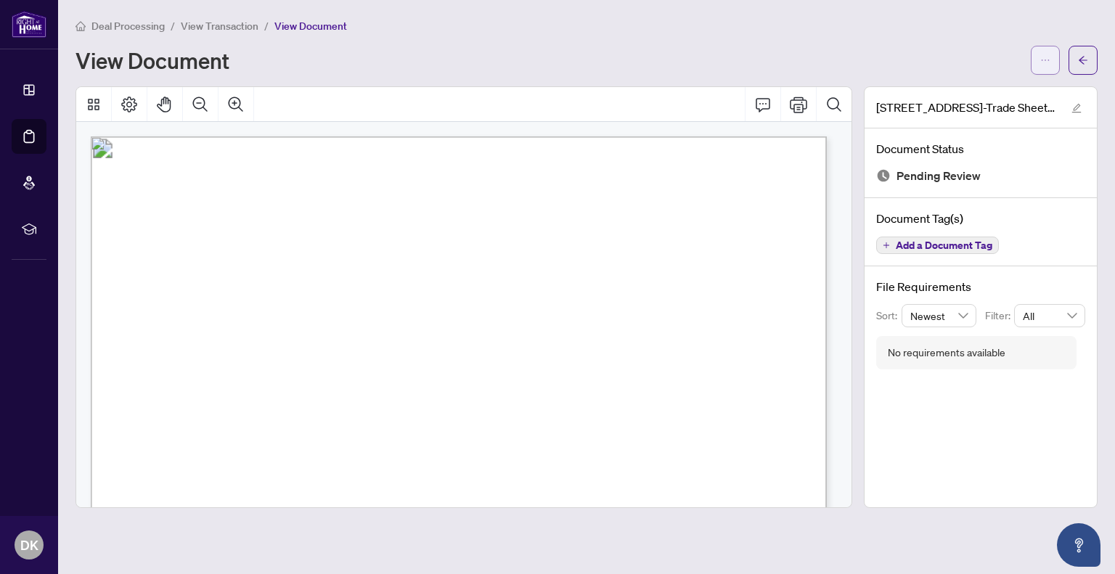
click at [1044, 62] on icon "ellipsis" at bounding box center [1045, 60] width 10 height 10
click at [951, 95] on span "Download" at bounding box center [992, 91] width 110 height 16
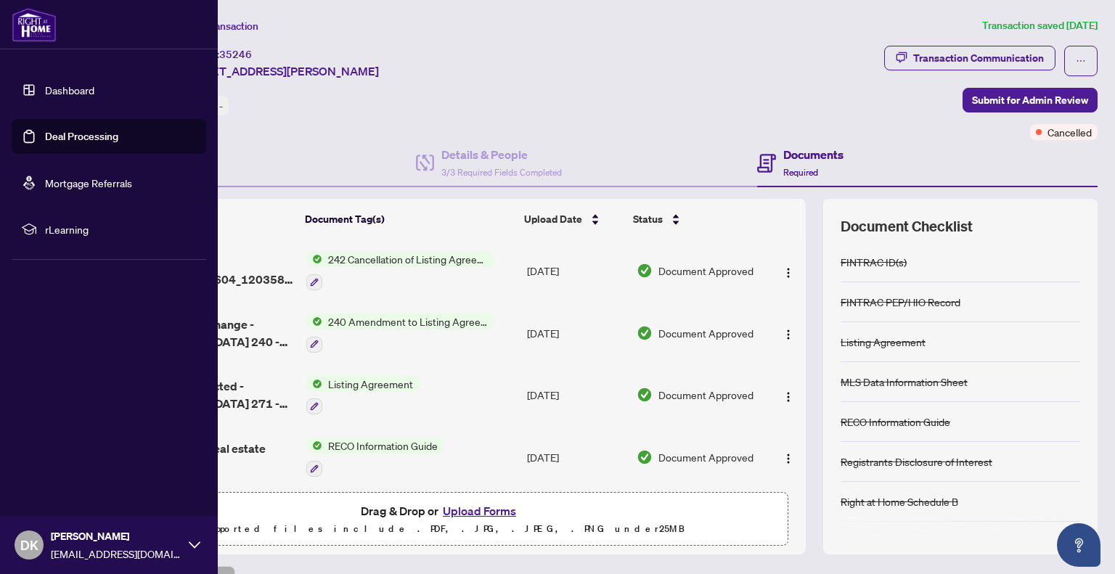
click at [82, 88] on link "Dashboard" at bounding box center [69, 89] width 49 height 13
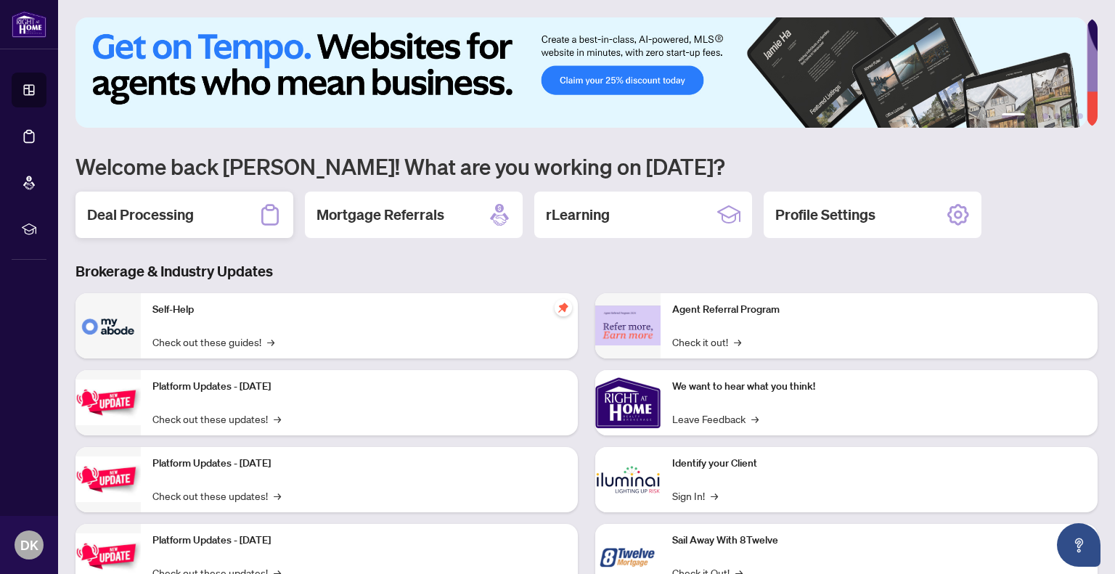
click at [149, 208] on h2 "Deal Processing" at bounding box center [140, 215] width 107 height 20
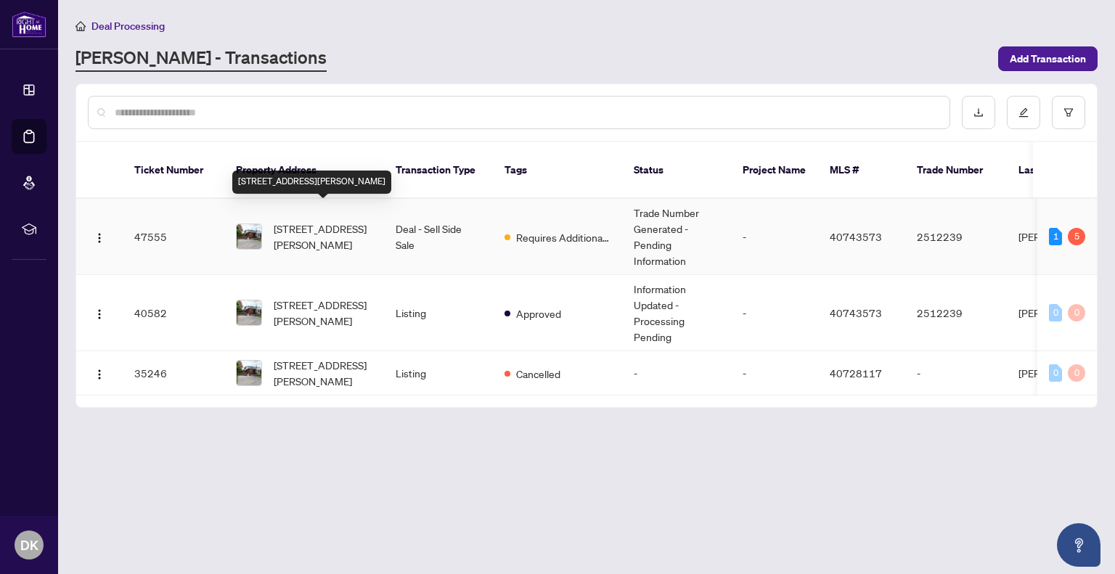
click at [276, 221] on span "[STREET_ADDRESS][PERSON_NAME]" at bounding box center [323, 237] width 99 height 32
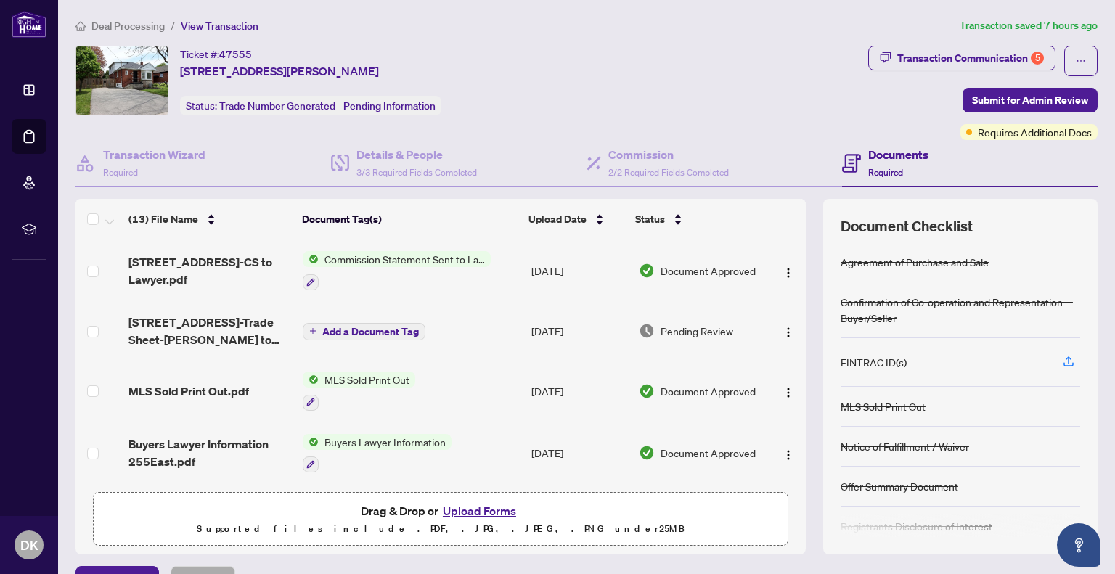
click at [874, 354] on div "FINTRAC ID(s)" at bounding box center [873, 362] width 66 height 16
click at [1062, 357] on icon "button" at bounding box center [1068, 361] width 13 height 13
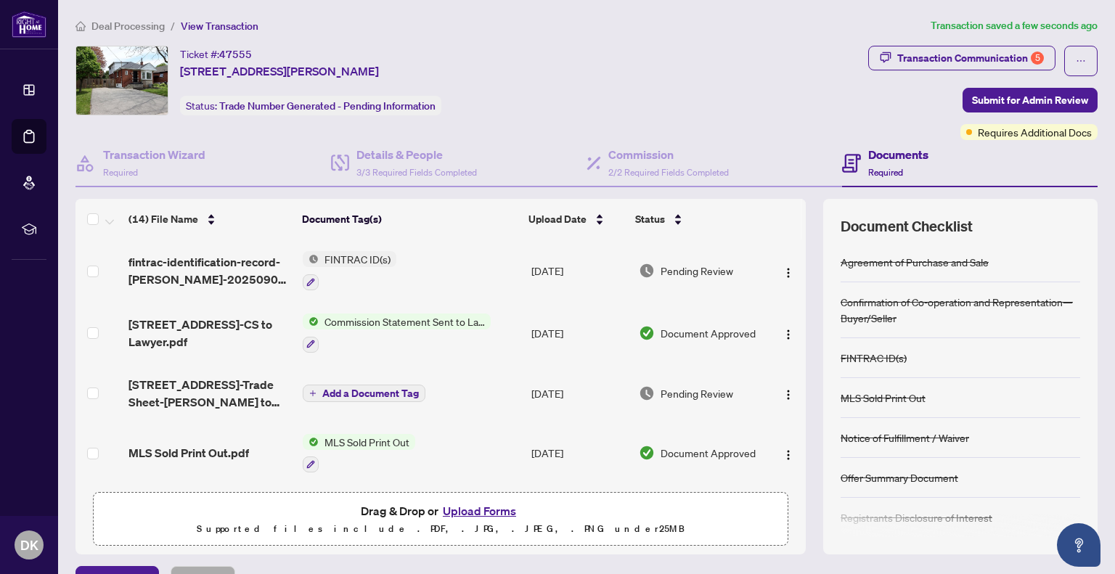
click at [337, 259] on span "FINTRAC ID(s)" at bounding box center [358, 259] width 78 height 16
click at [306, 279] on icon "button" at bounding box center [310, 282] width 9 height 9
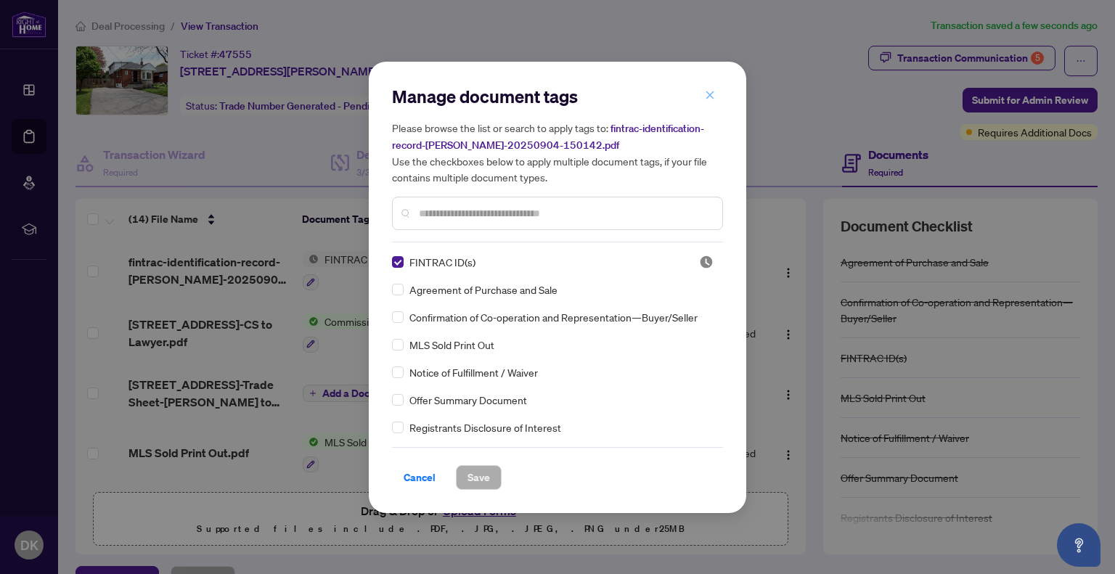
click at [708, 98] on icon "close" at bounding box center [710, 95] width 8 height 8
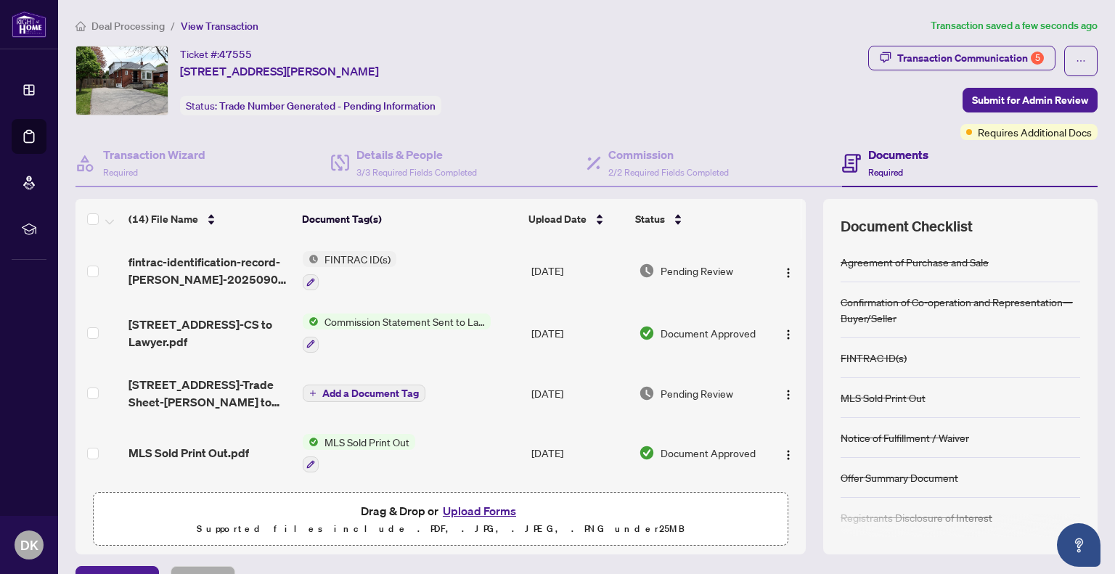
click at [361, 258] on span "FINTRAC ID(s)" at bounding box center [358, 259] width 78 height 16
click at [306, 282] on icon "button" at bounding box center [310, 282] width 9 height 9
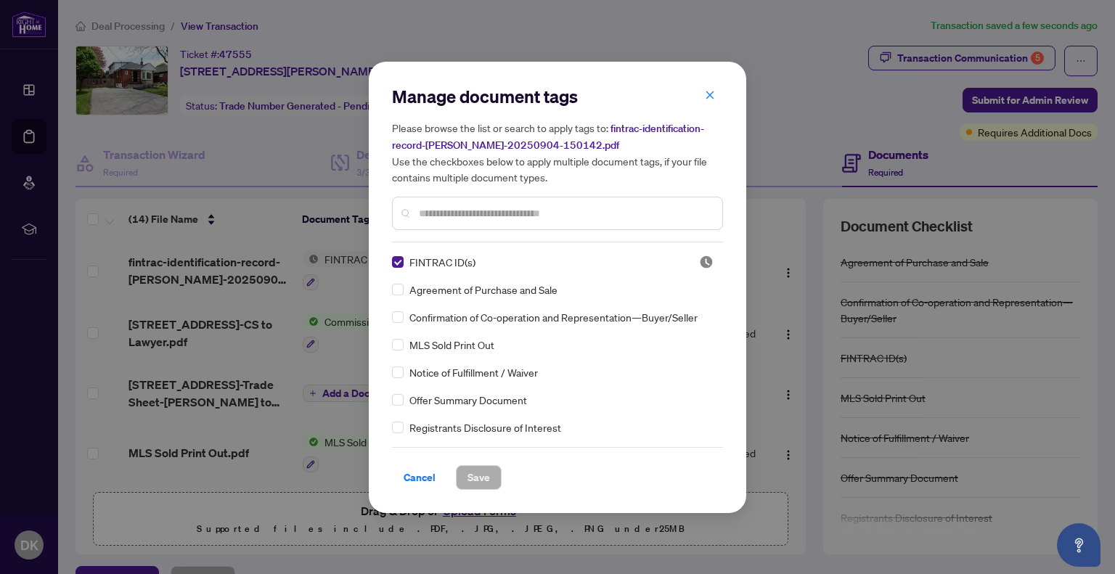
click at [464, 208] on input "text" at bounding box center [565, 213] width 292 height 16
click at [711, 94] on icon "close" at bounding box center [710, 95] width 10 height 10
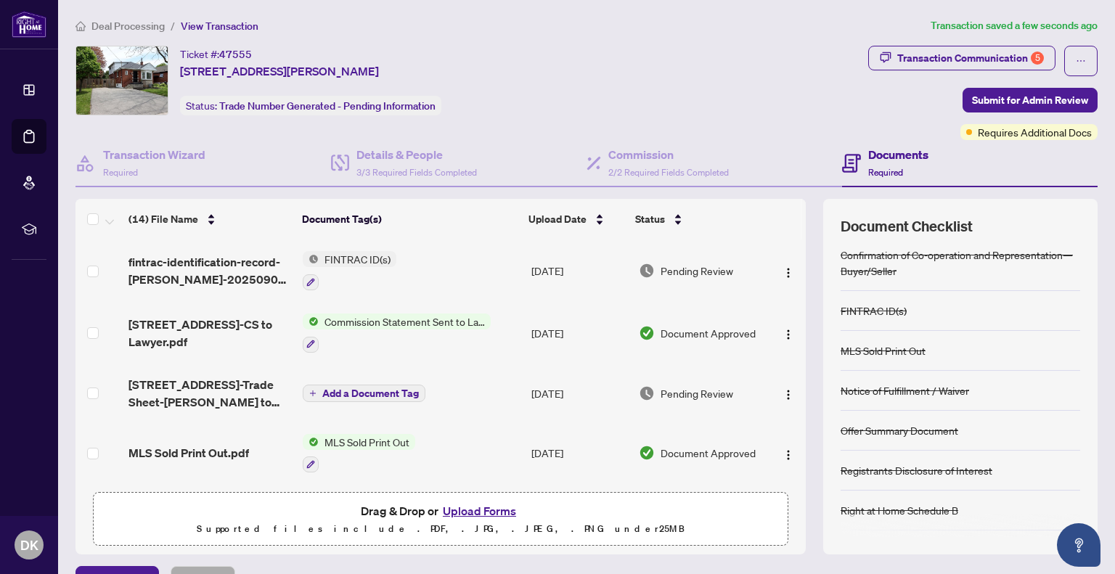
scroll to position [93, 0]
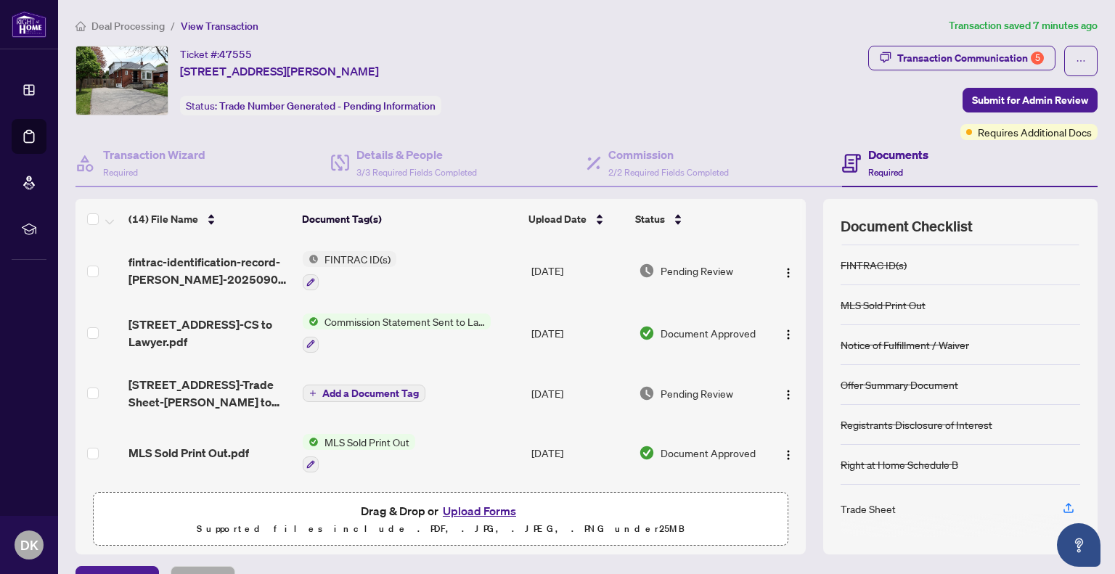
click at [462, 510] on button "Upload Forms" at bounding box center [479, 510] width 82 height 19
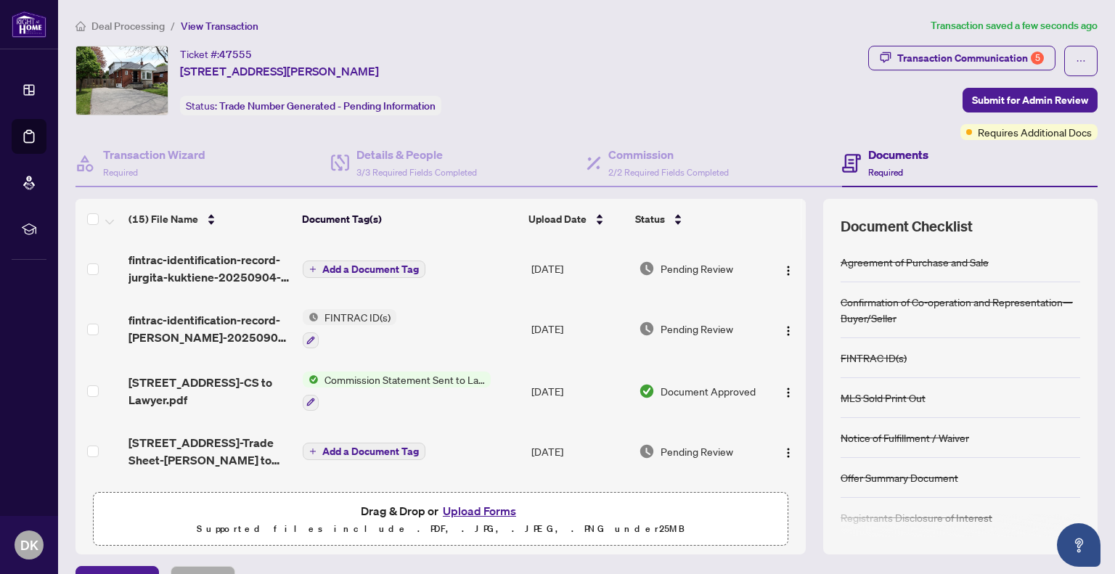
click at [356, 264] on span "Add a Document Tag" at bounding box center [370, 269] width 97 height 10
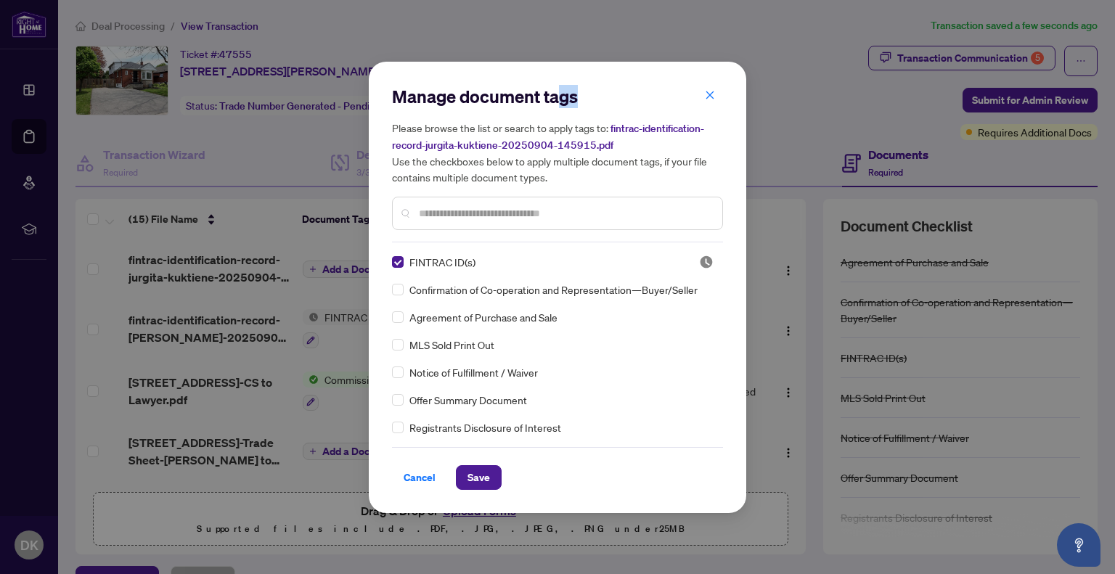
drag, startPoint x: 560, startPoint y: 69, endPoint x: 597, endPoint y: 93, distance: 44.1
click at [598, 93] on div "Manage document tags Please browse the list or search to apply tags to: fintrac…" at bounding box center [557, 287] width 377 height 451
drag, startPoint x: 566, startPoint y: 72, endPoint x: 621, endPoint y: 73, distance: 55.2
click at [621, 73] on div "Manage document tags Please browse the list or search to apply tags to: fintrac…" at bounding box center [557, 287] width 377 height 451
click at [478, 480] on span "Save" at bounding box center [478, 477] width 22 height 23
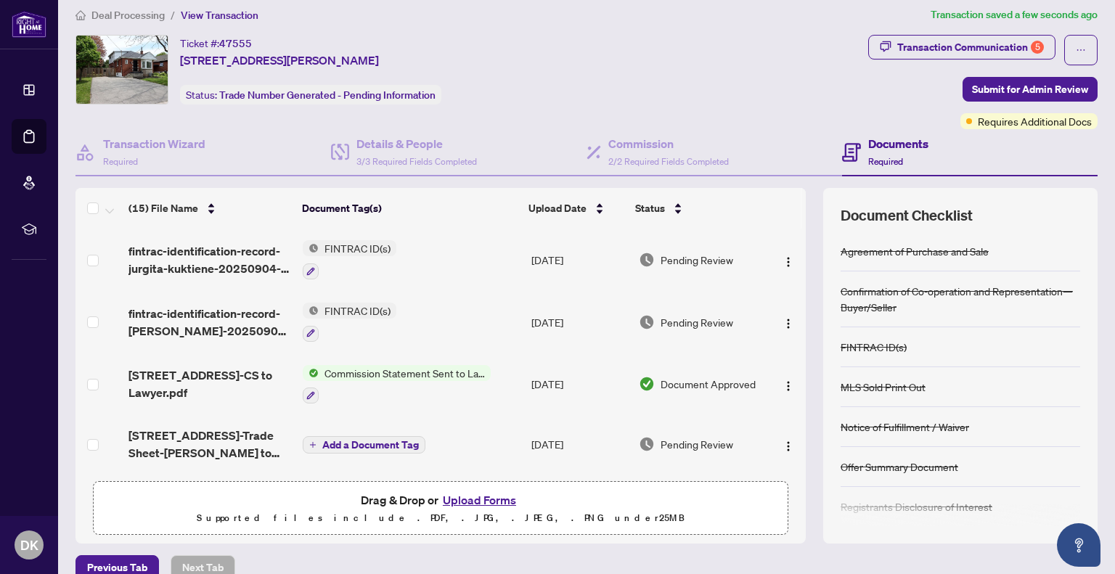
scroll to position [0, 0]
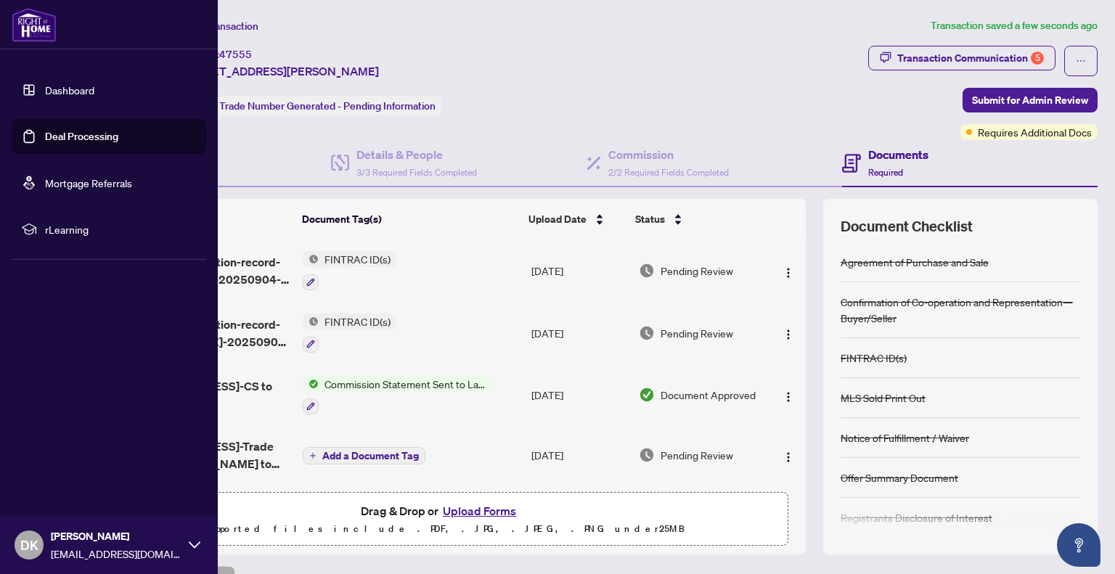
click at [24, 36] on img at bounding box center [34, 24] width 45 height 35
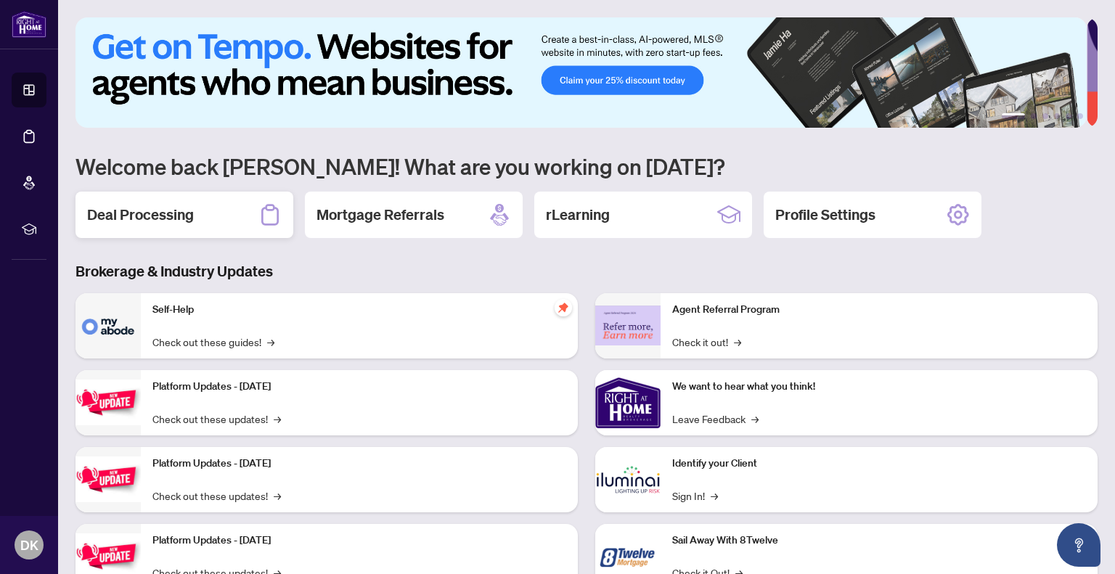
click at [160, 215] on h2 "Deal Processing" at bounding box center [140, 215] width 107 height 20
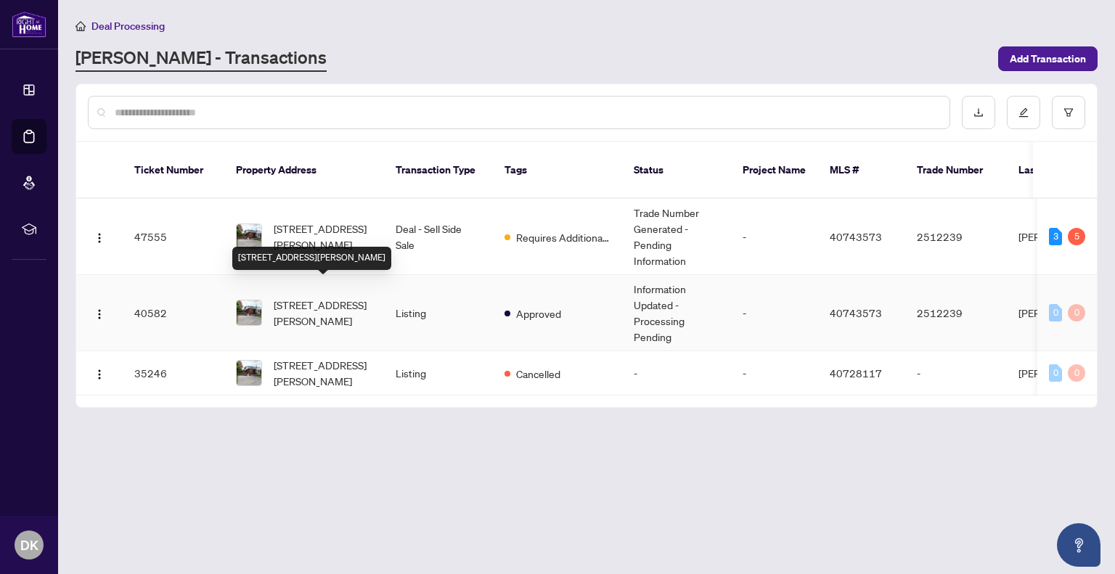
click at [313, 300] on span "[STREET_ADDRESS][PERSON_NAME]" at bounding box center [323, 313] width 99 height 32
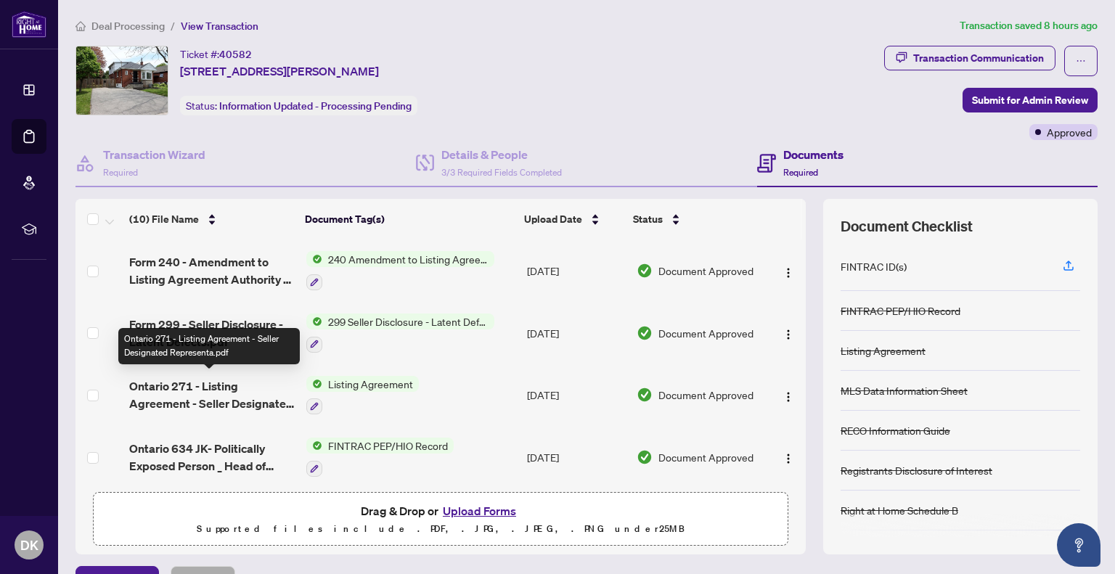
click at [174, 382] on span "Ontario 271 - Listing Agreement - Seller Designated Representa.pdf" at bounding box center [211, 394] width 165 height 35
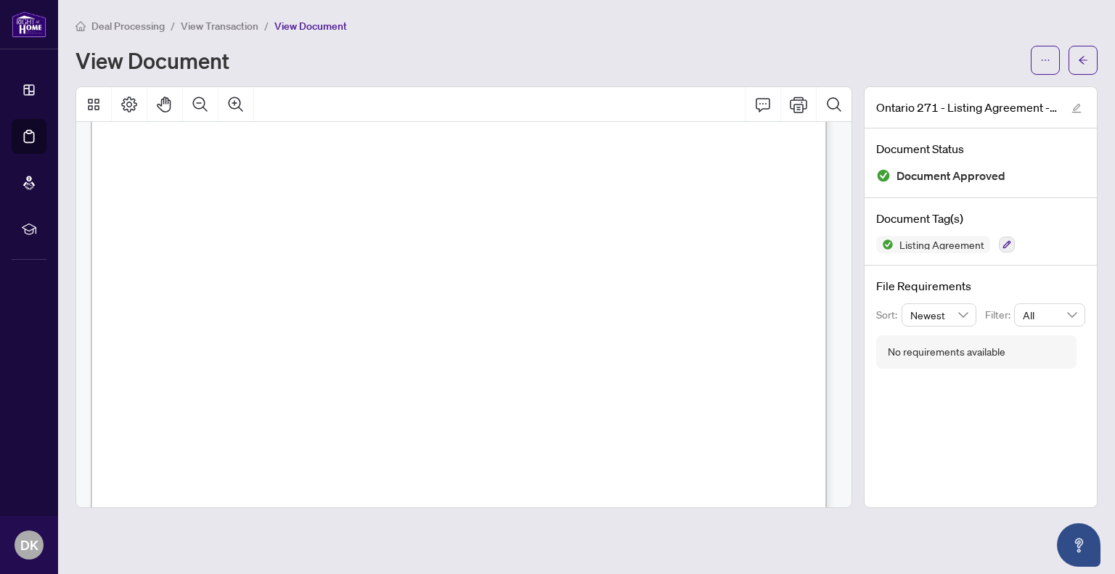
scroll to position [508, 0]
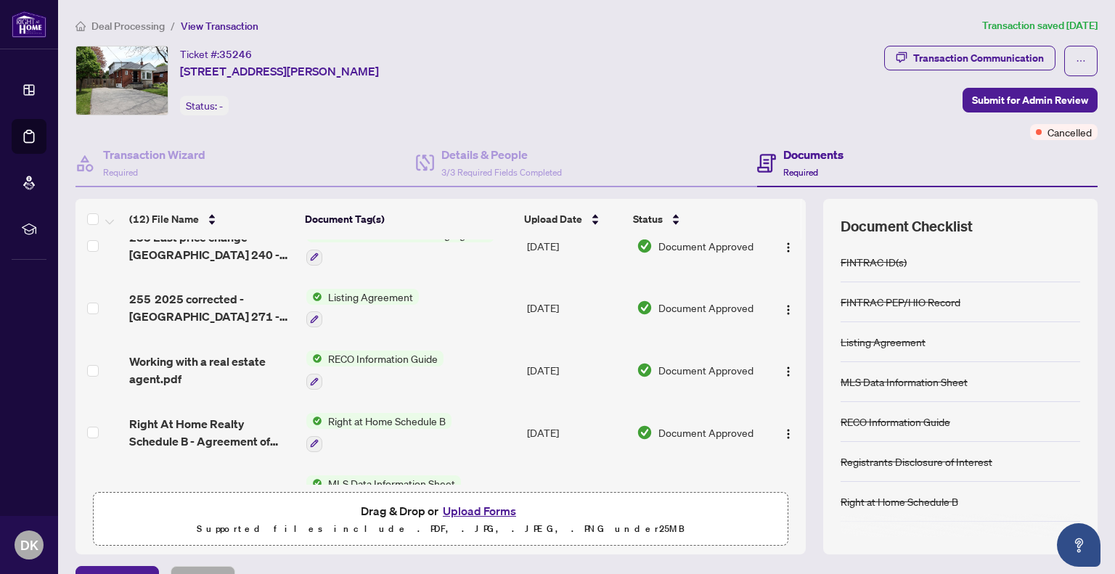
scroll to position [81, 0]
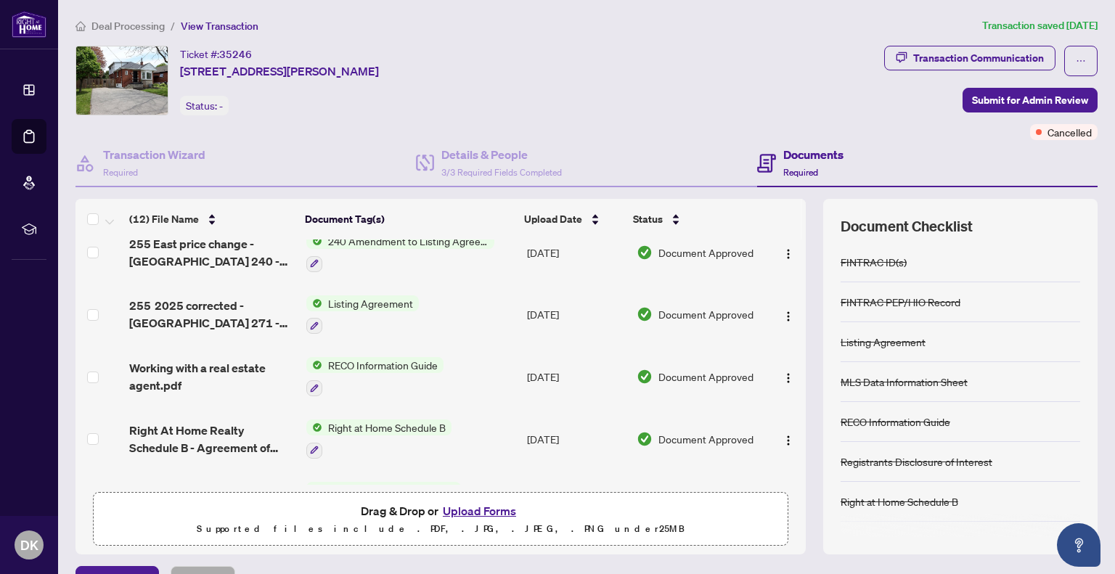
click at [30, 22] on img at bounding box center [29, 24] width 35 height 27
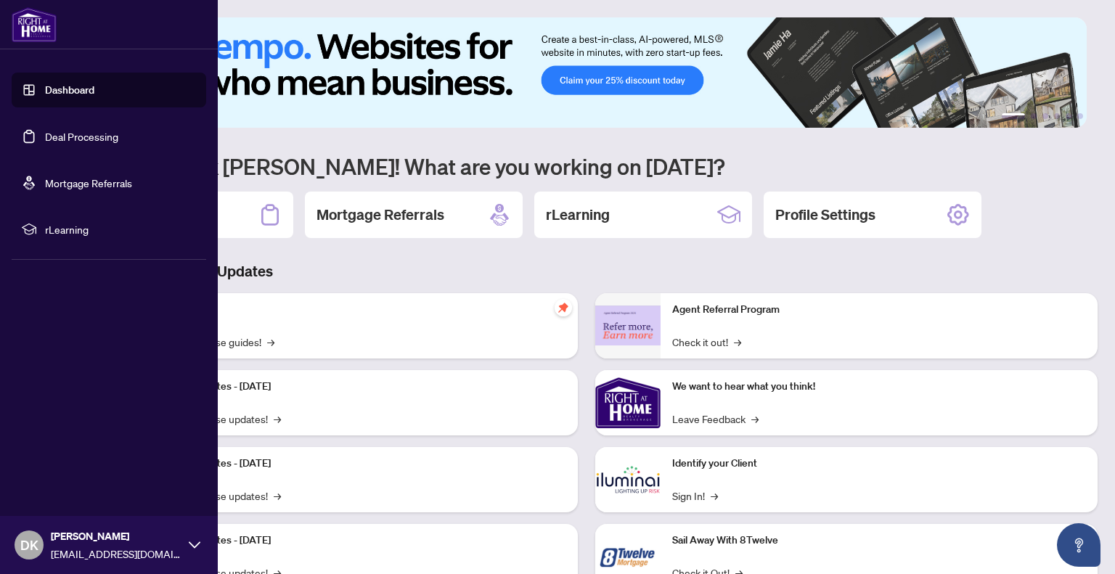
click at [280, 123] on img at bounding box center [580, 72] width 1011 height 110
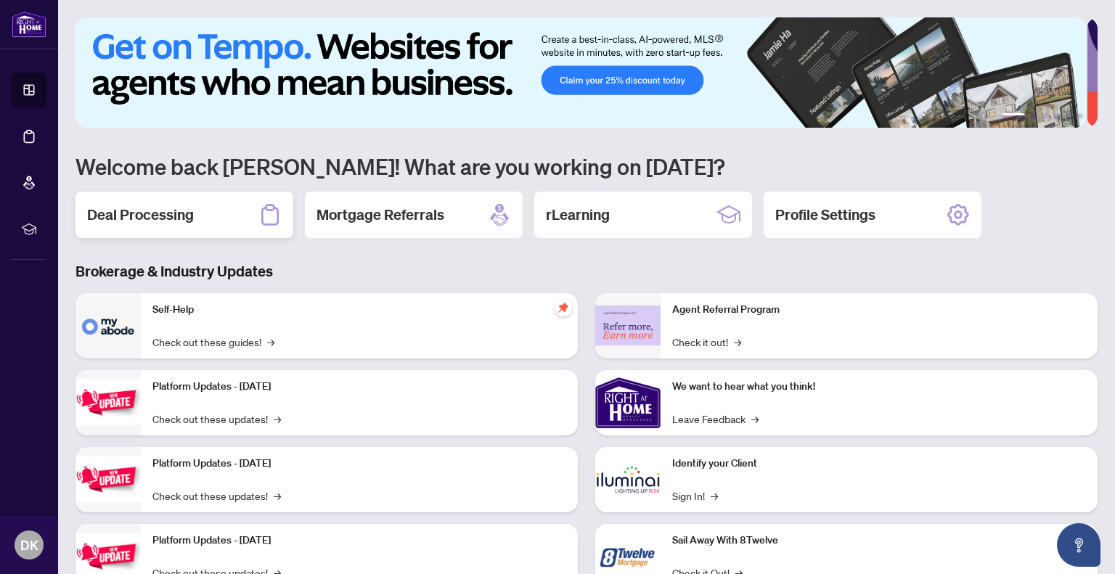
click at [148, 217] on h2 "Deal Processing" at bounding box center [140, 215] width 107 height 20
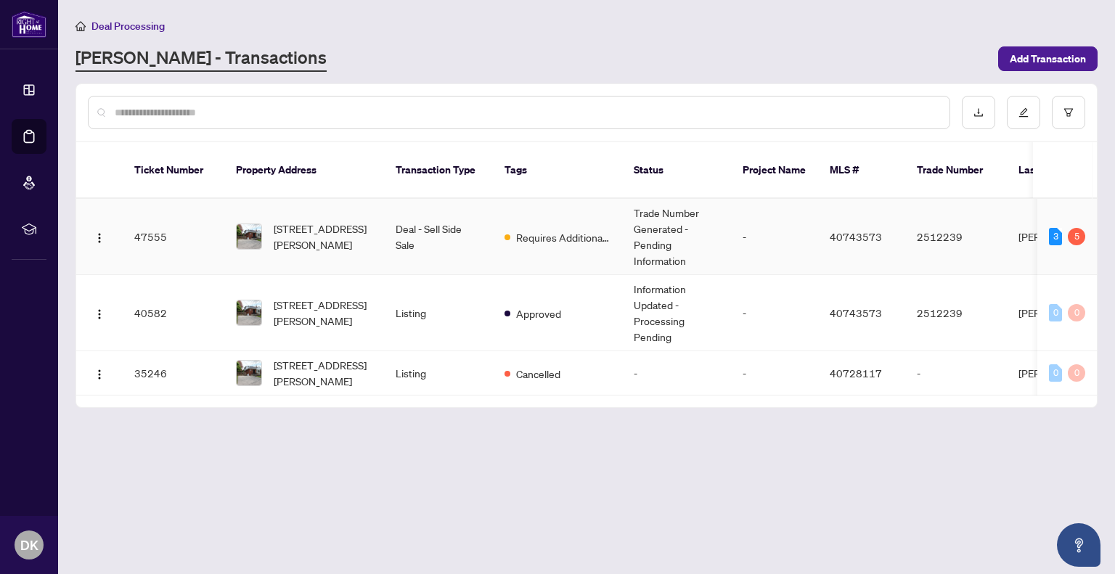
click at [148, 217] on td "47555" at bounding box center [174, 237] width 102 height 76
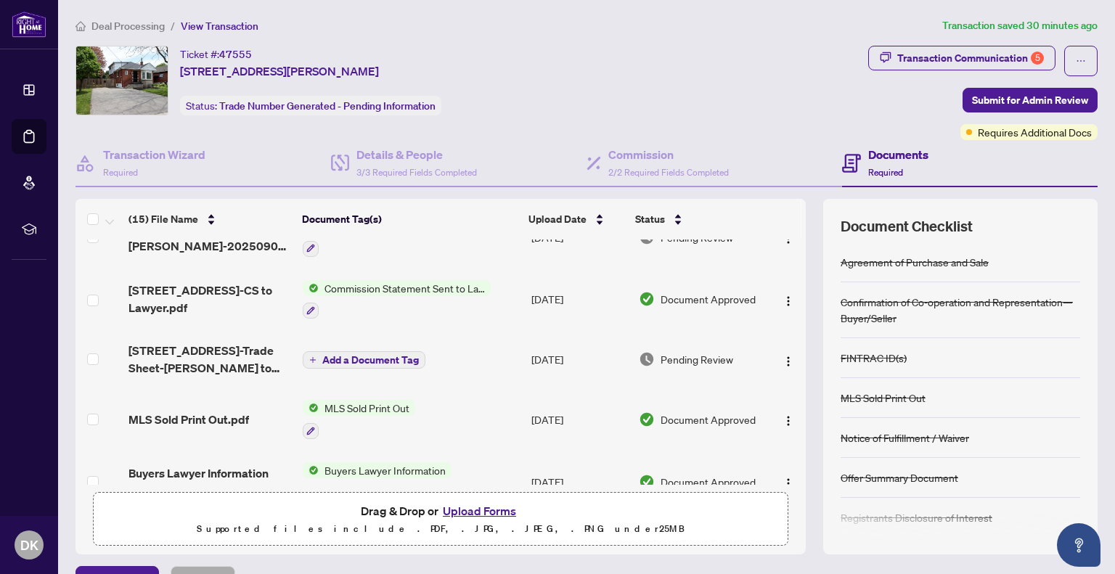
scroll to position [100, 0]
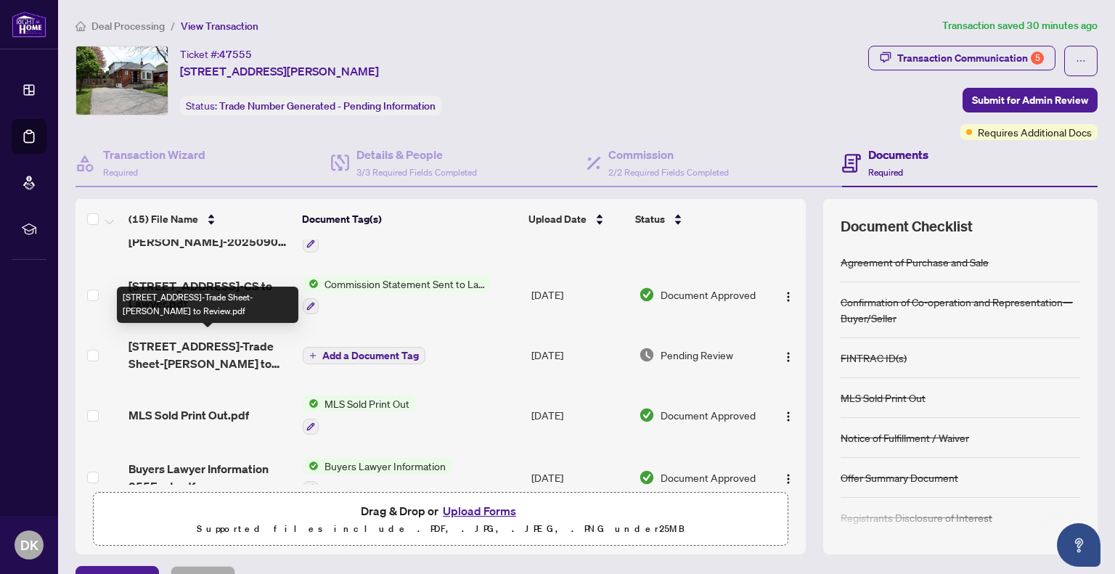
click at [223, 348] on span "[STREET_ADDRESS]-Trade Sheet-[PERSON_NAME] to Review.pdf" at bounding box center [209, 354] width 163 height 35
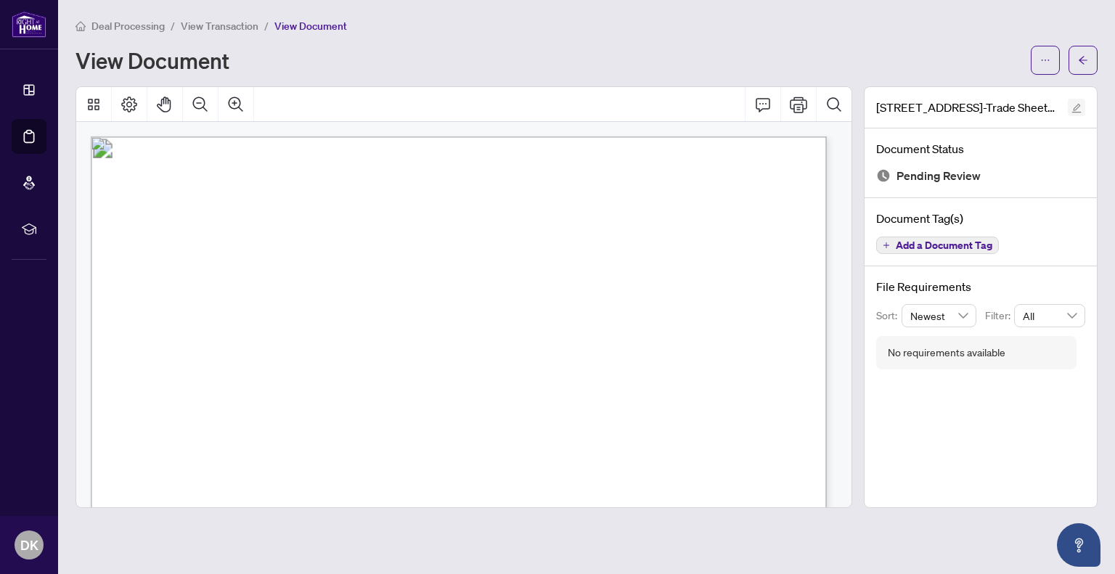
click at [1074, 104] on icon "edit" at bounding box center [1076, 108] width 10 height 10
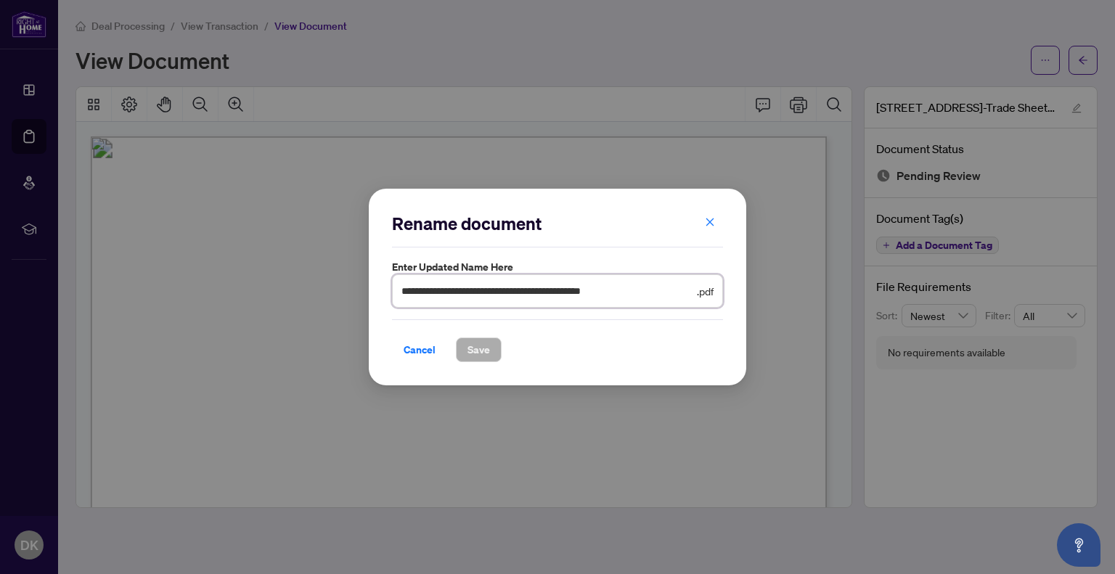
click at [456, 284] on input "**********" at bounding box center [547, 291] width 292 height 16
click at [630, 287] on input "**********" at bounding box center [547, 291] width 292 height 16
click at [712, 223] on icon "close" at bounding box center [710, 222] width 10 height 10
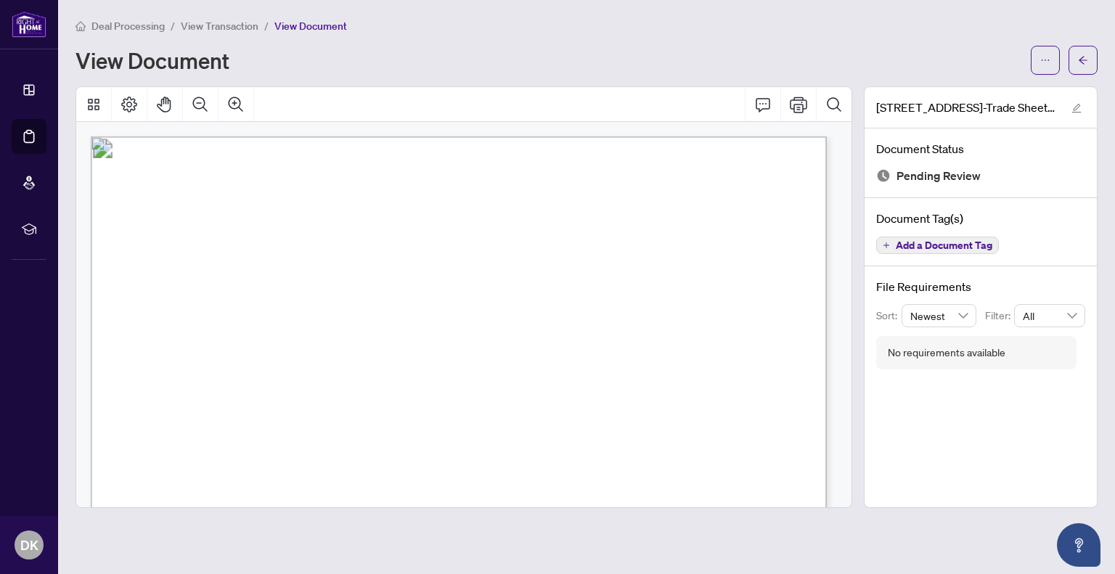
click at [313, 54] on div "View Document" at bounding box center [548, 60] width 946 height 23
click at [217, 23] on span "View Transaction" at bounding box center [220, 26] width 78 height 13
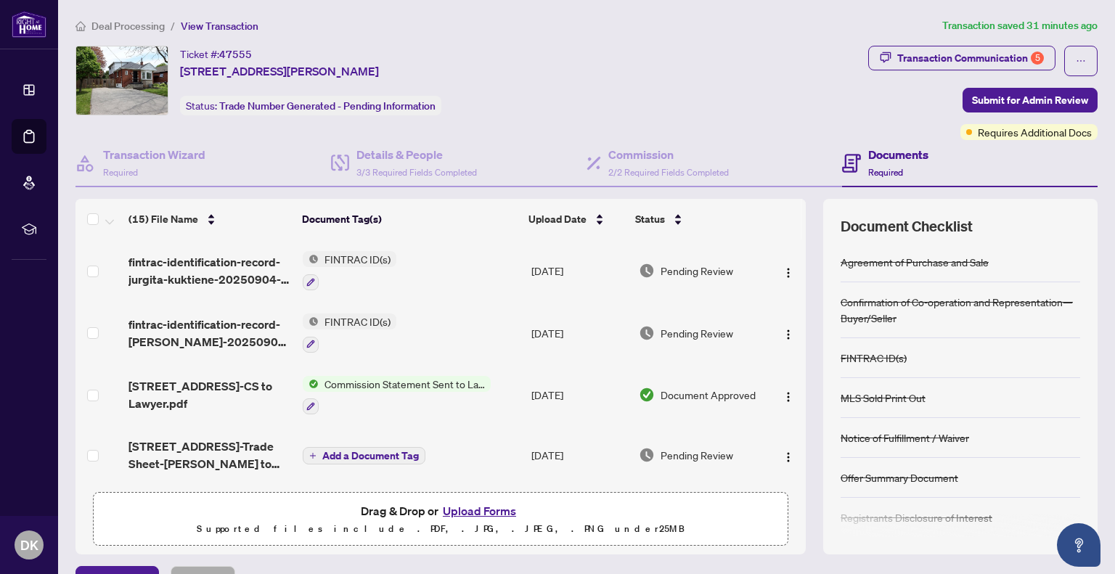
click at [489, 507] on button "Upload Forms" at bounding box center [479, 510] width 82 height 19
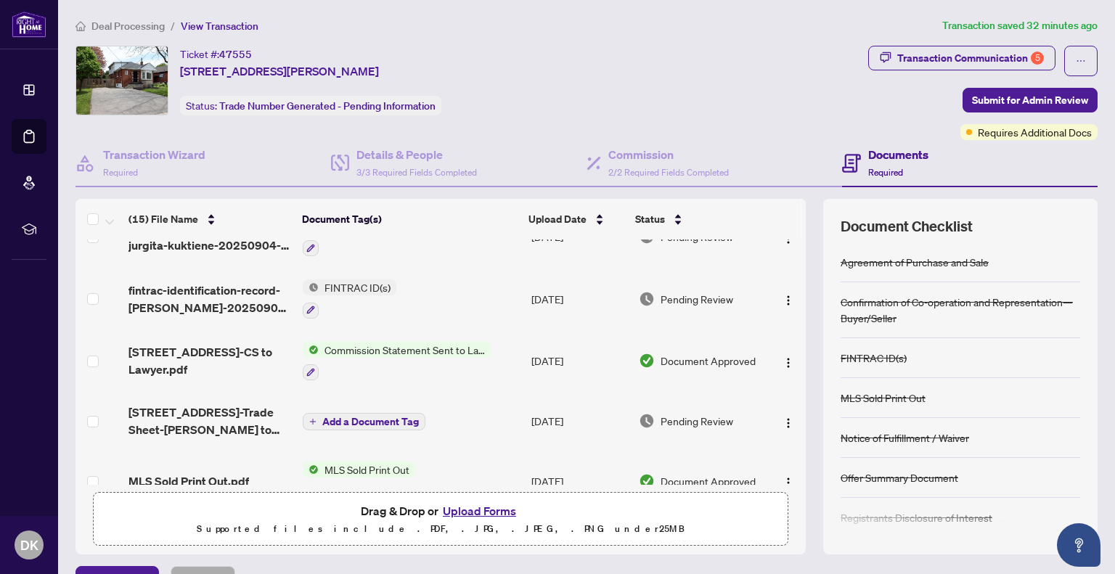
scroll to position [35, 0]
click at [782, 417] on img "button" at bounding box center [788, 422] width 12 height 12
click at [459, 513] on button "Upload Forms" at bounding box center [479, 510] width 82 height 19
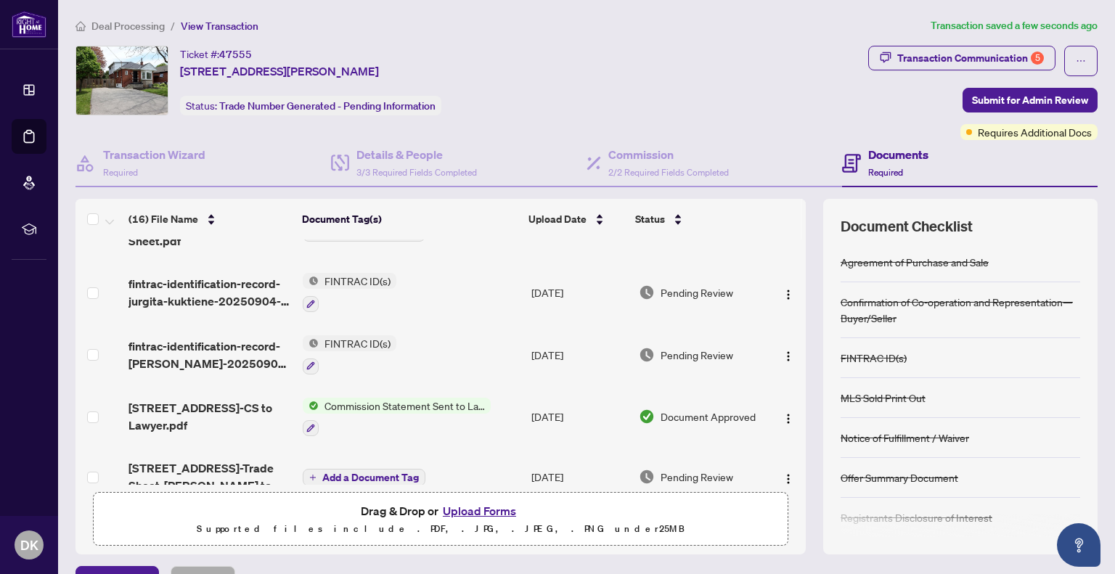
scroll to position [0, 0]
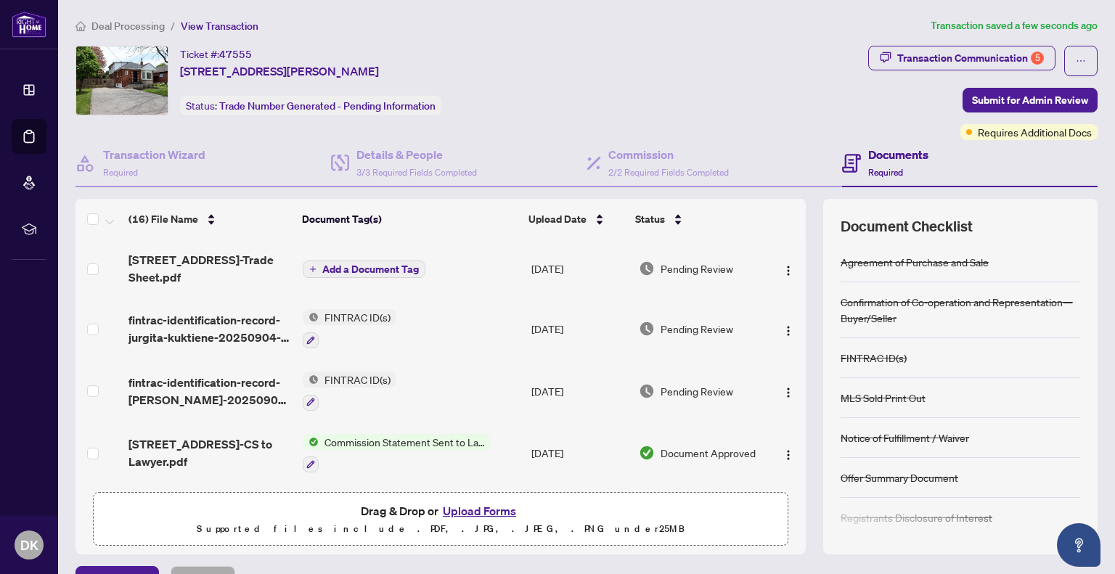
click at [370, 266] on span "Add a Document Tag" at bounding box center [370, 269] width 97 height 10
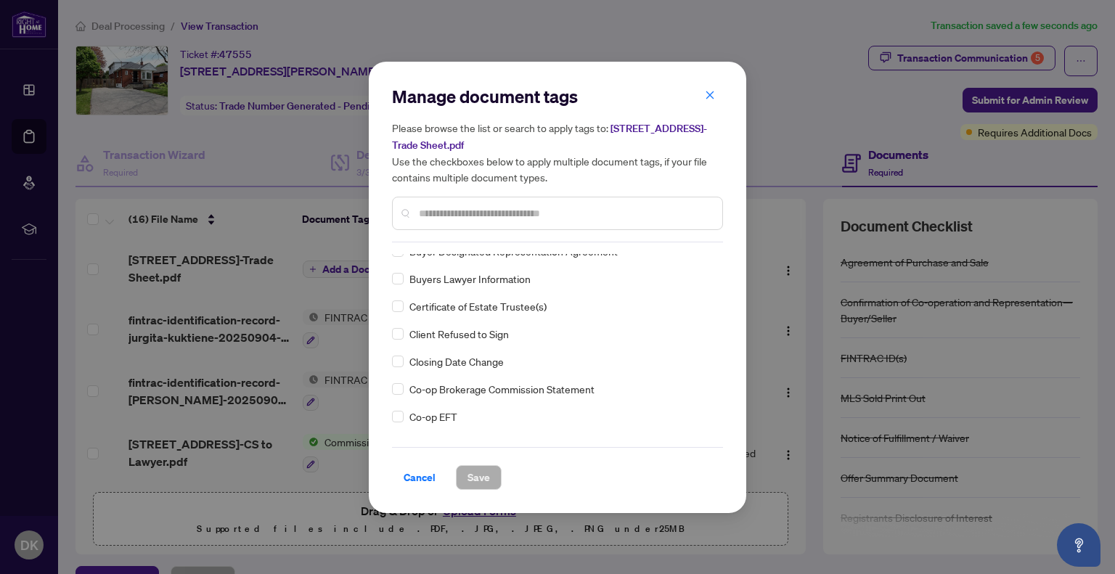
scroll to position [668, 0]
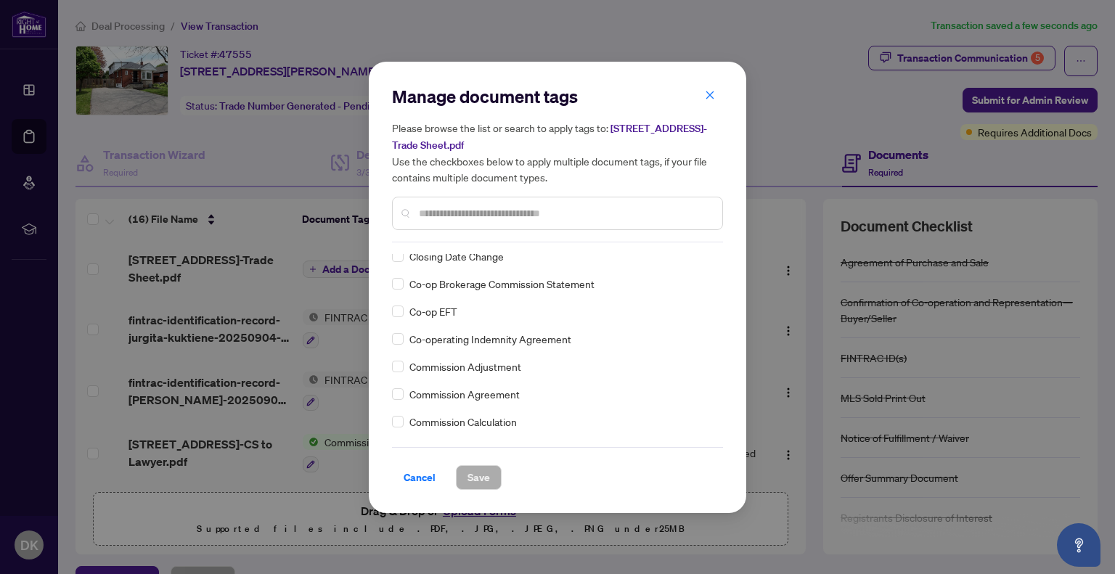
click at [489, 211] on input "text" at bounding box center [565, 213] width 292 height 16
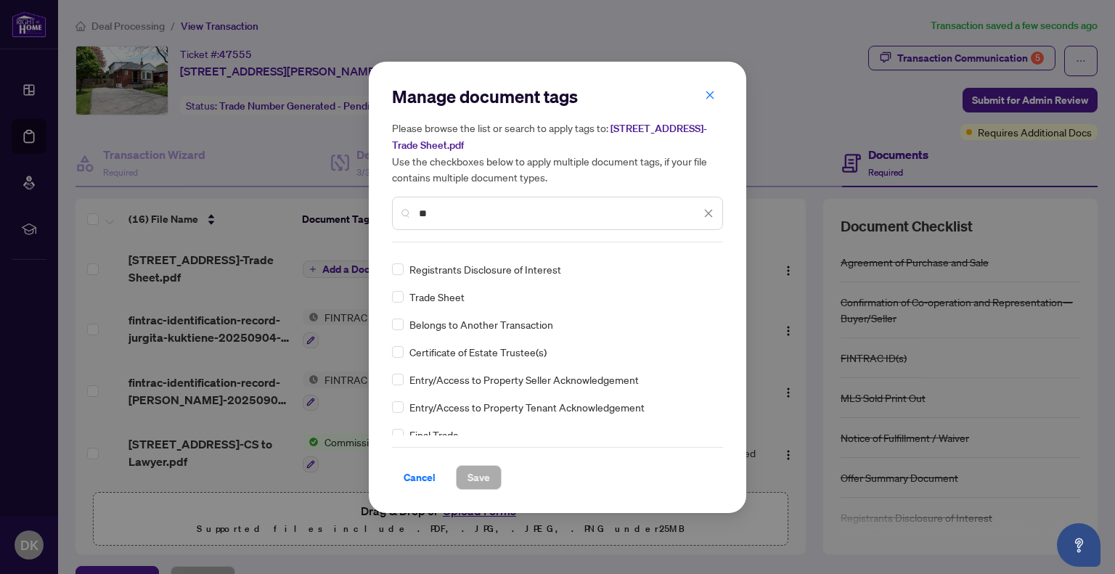
scroll to position [0, 0]
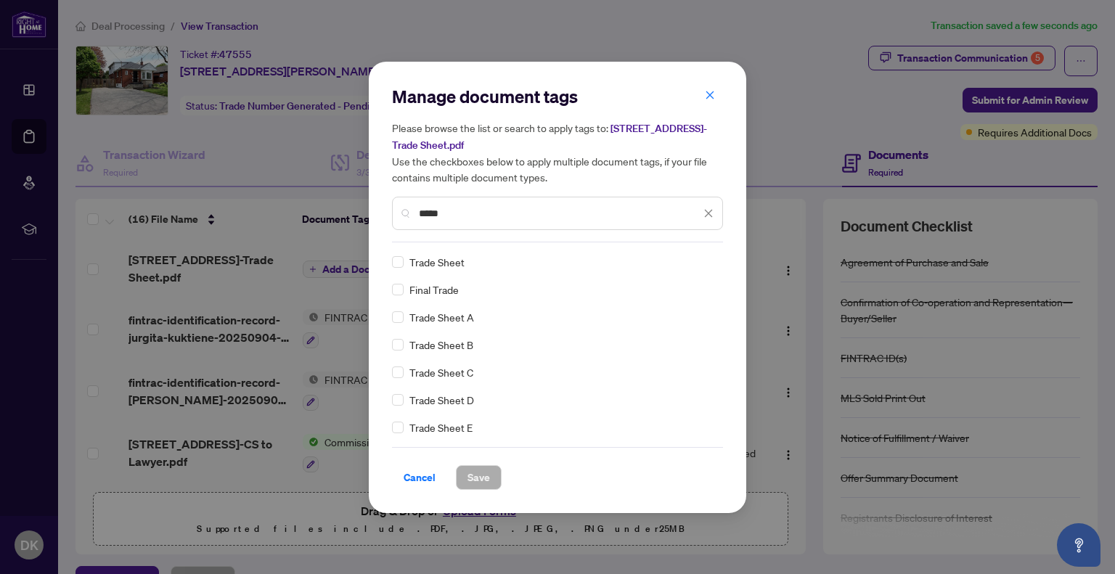
type input "*****"
click at [472, 474] on span "Save" at bounding box center [478, 477] width 22 height 23
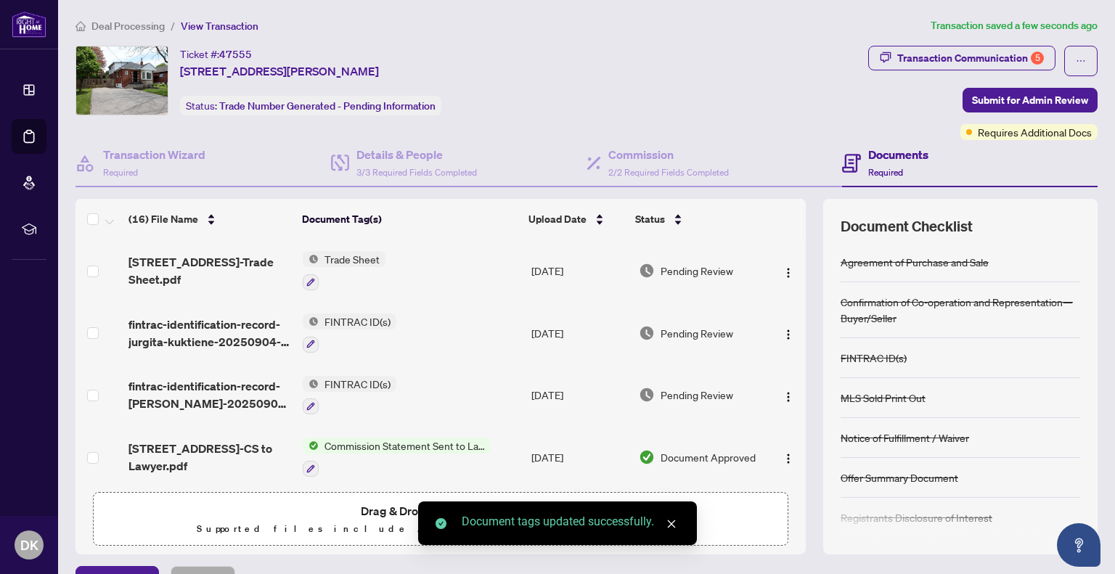
click at [446, 285] on td "Trade Sheet" at bounding box center [411, 270] width 228 height 62
